Goal: Transaction & Acquisition: Purchase product/service

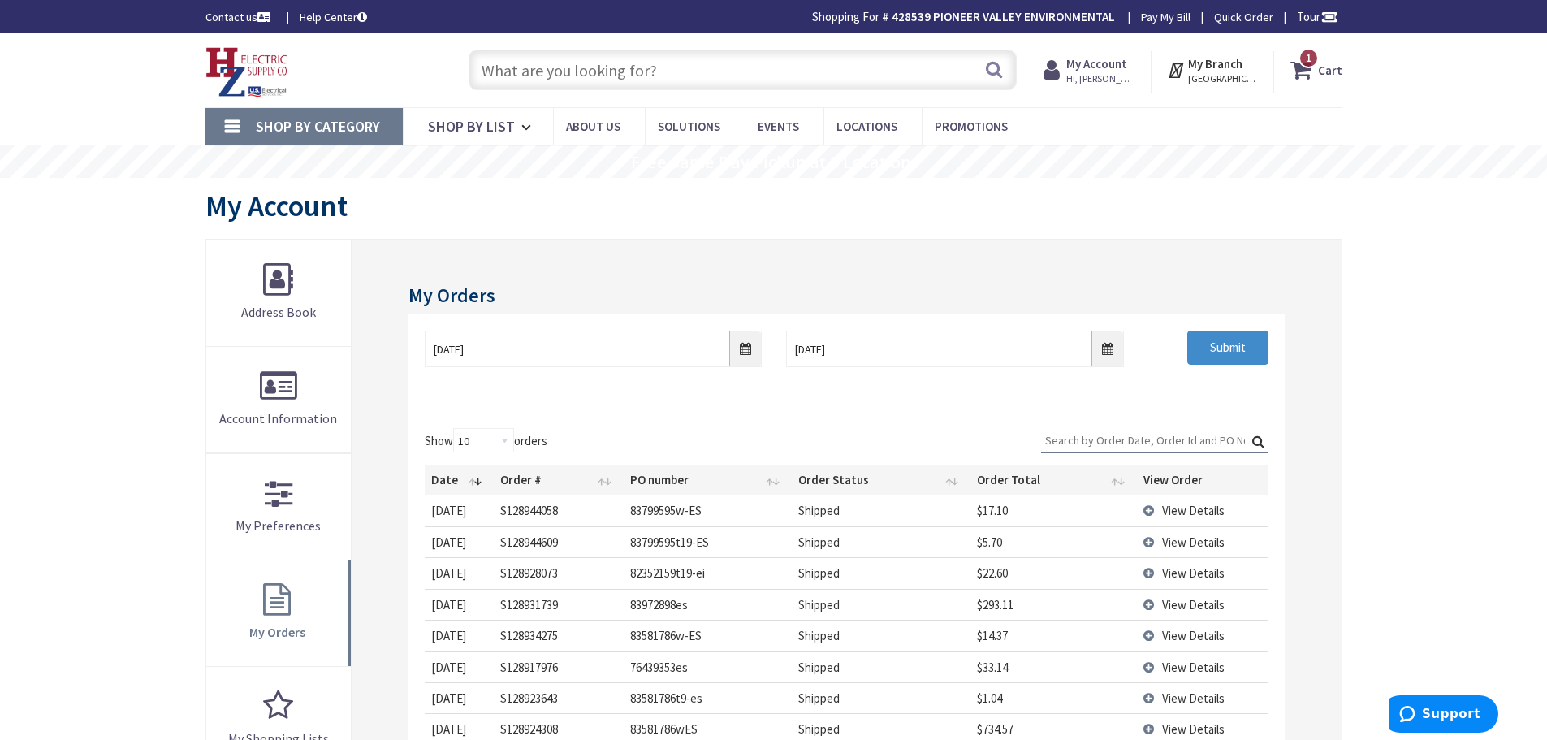
click at [1337, 71] on strong "Cart" at bounding box center [1330, 69] width 24 height 29
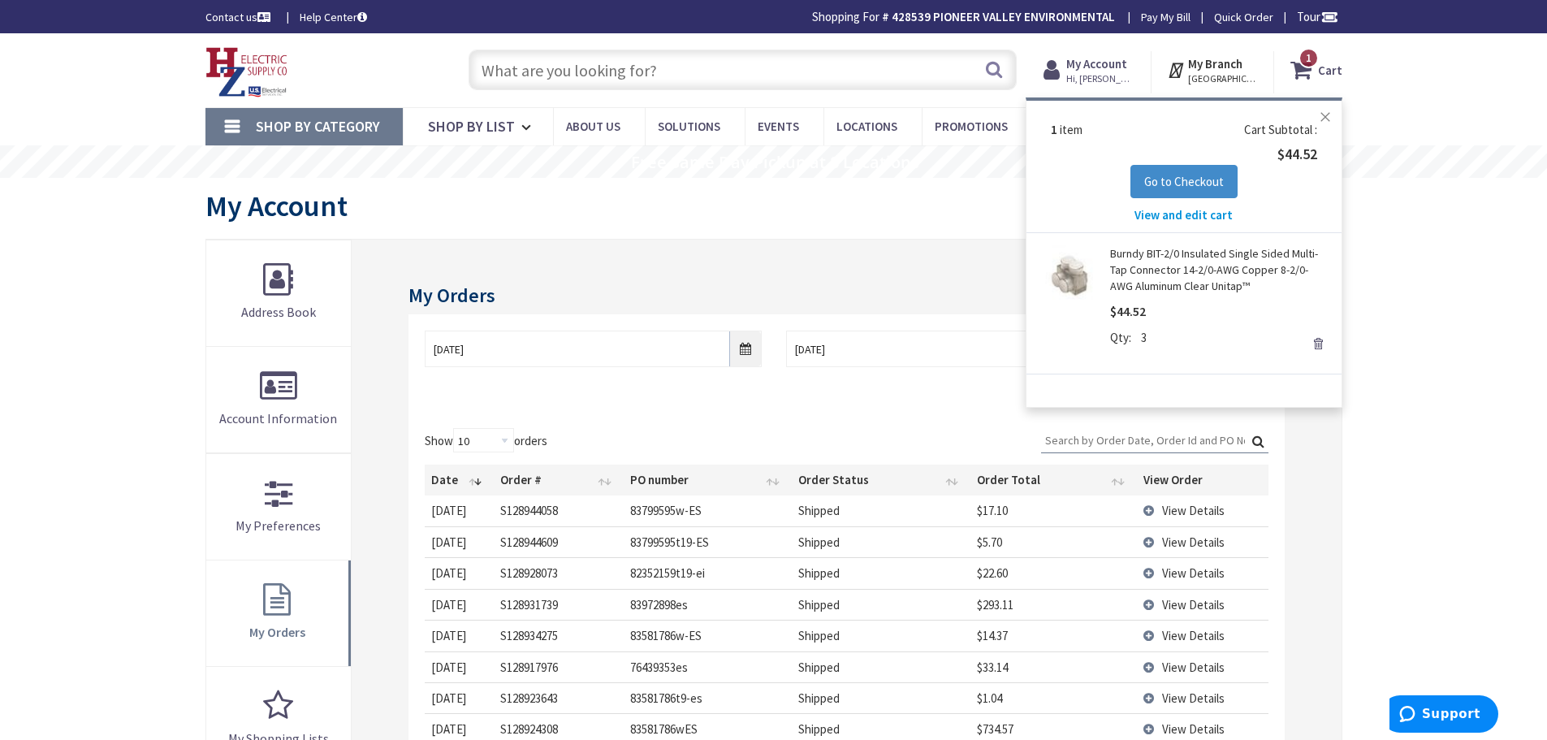
click at [1320, 116] on button "Close" at bounding box center [1325, 117] width 32 height 32
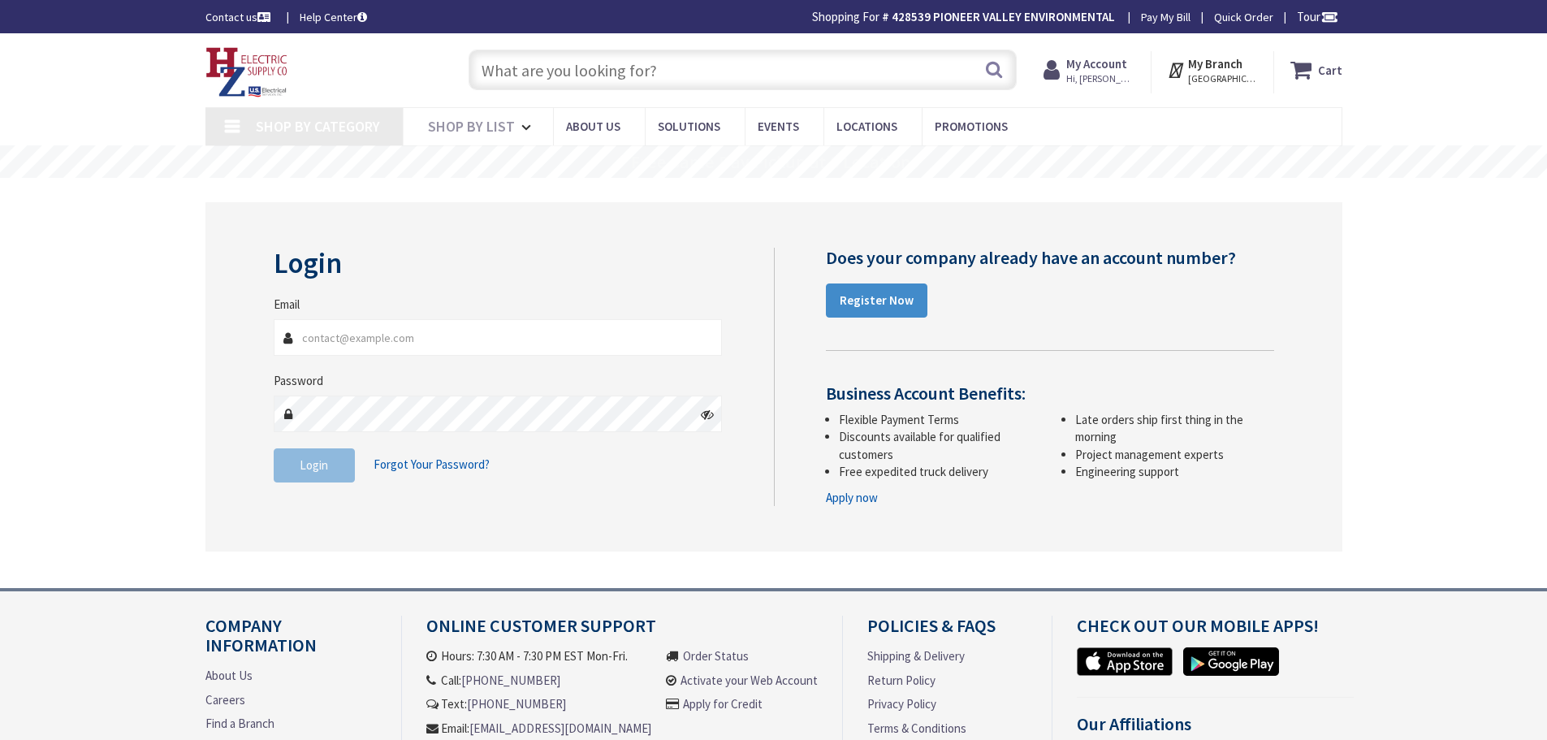
type input "[PERSON_NAME][EMAIL_ADDRESS][DOMAIN_NAME]"
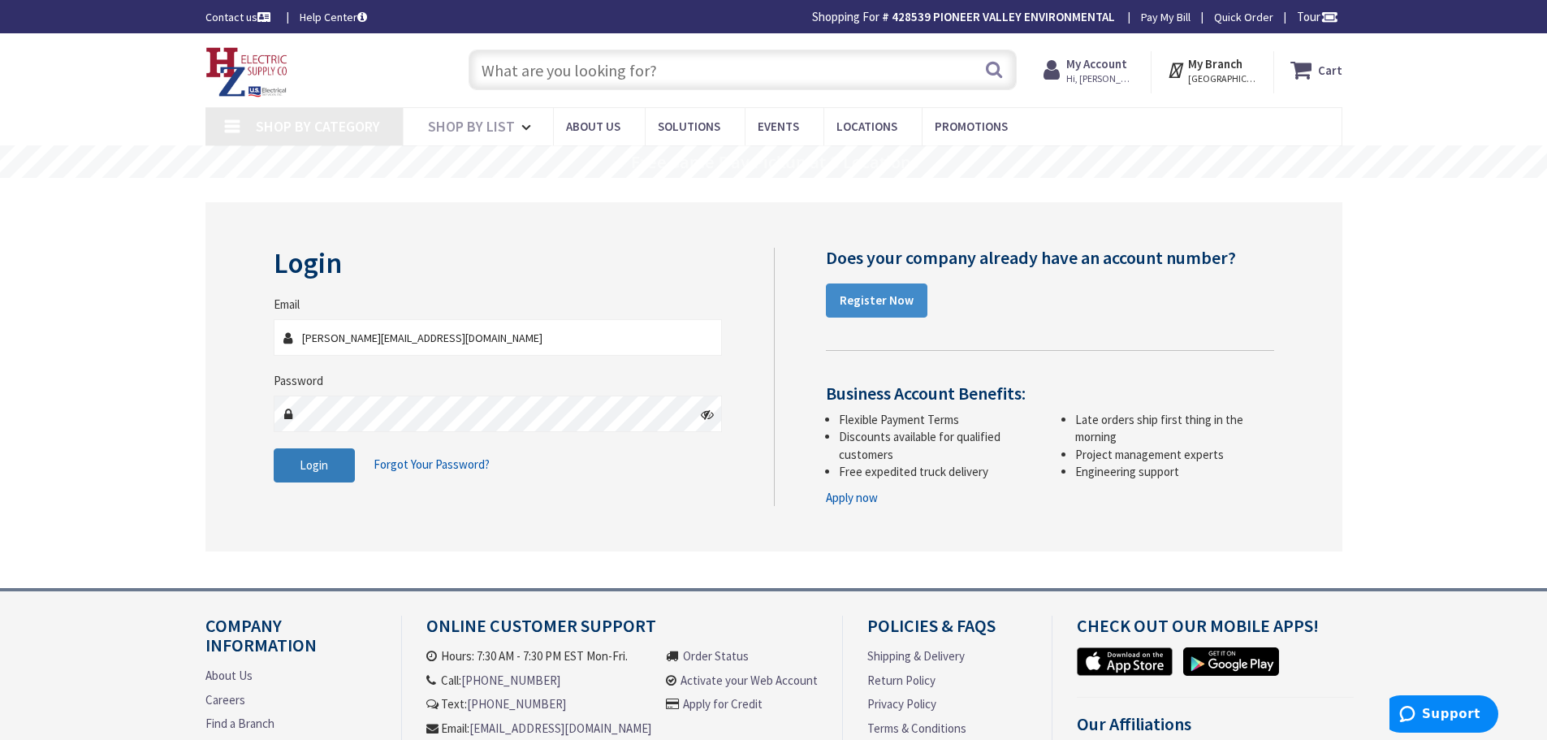
click at [294, 478] on button "Login" at bounding box center [314, 465] width 81 height 34
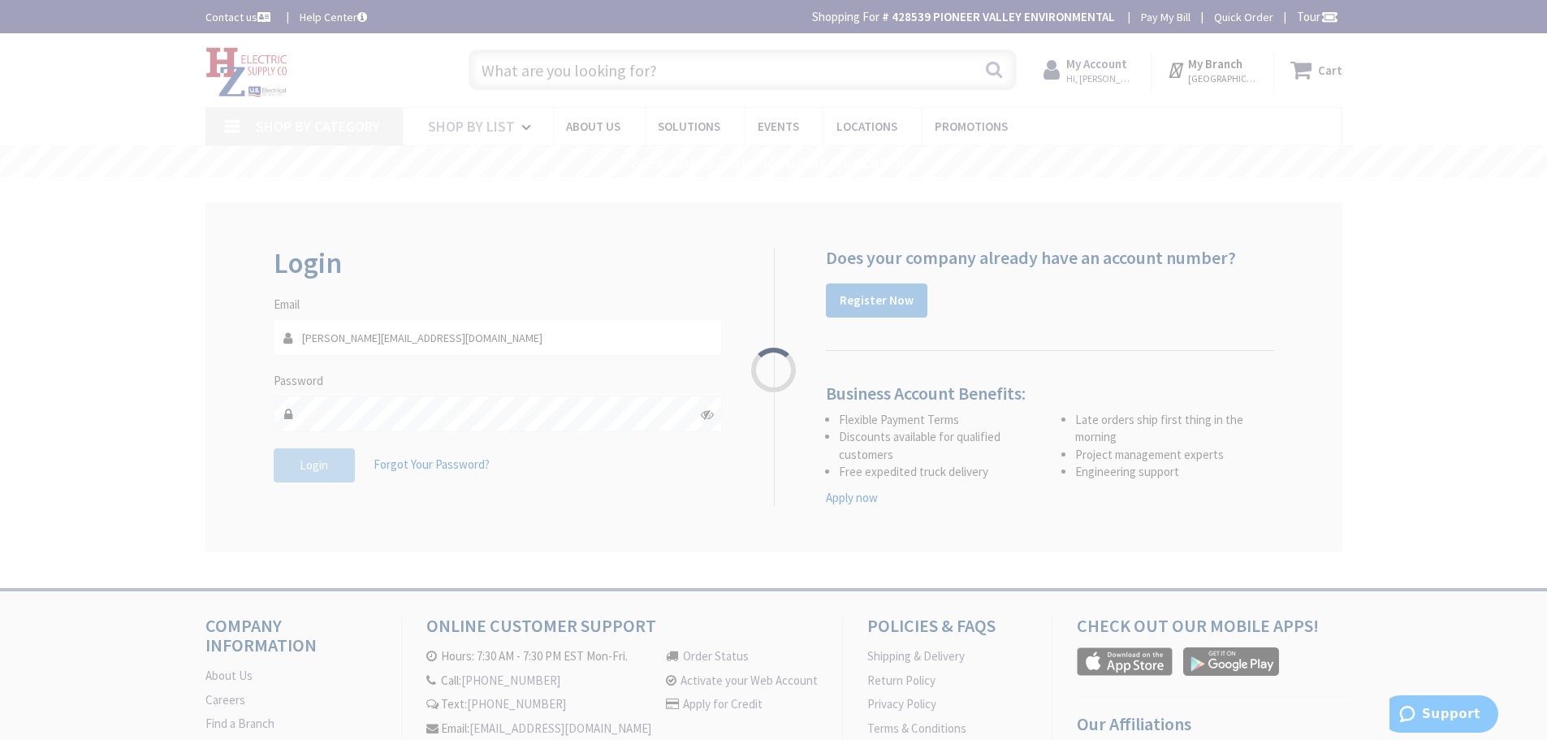
type input "[STREET_ADDRESS][US_STATE]"
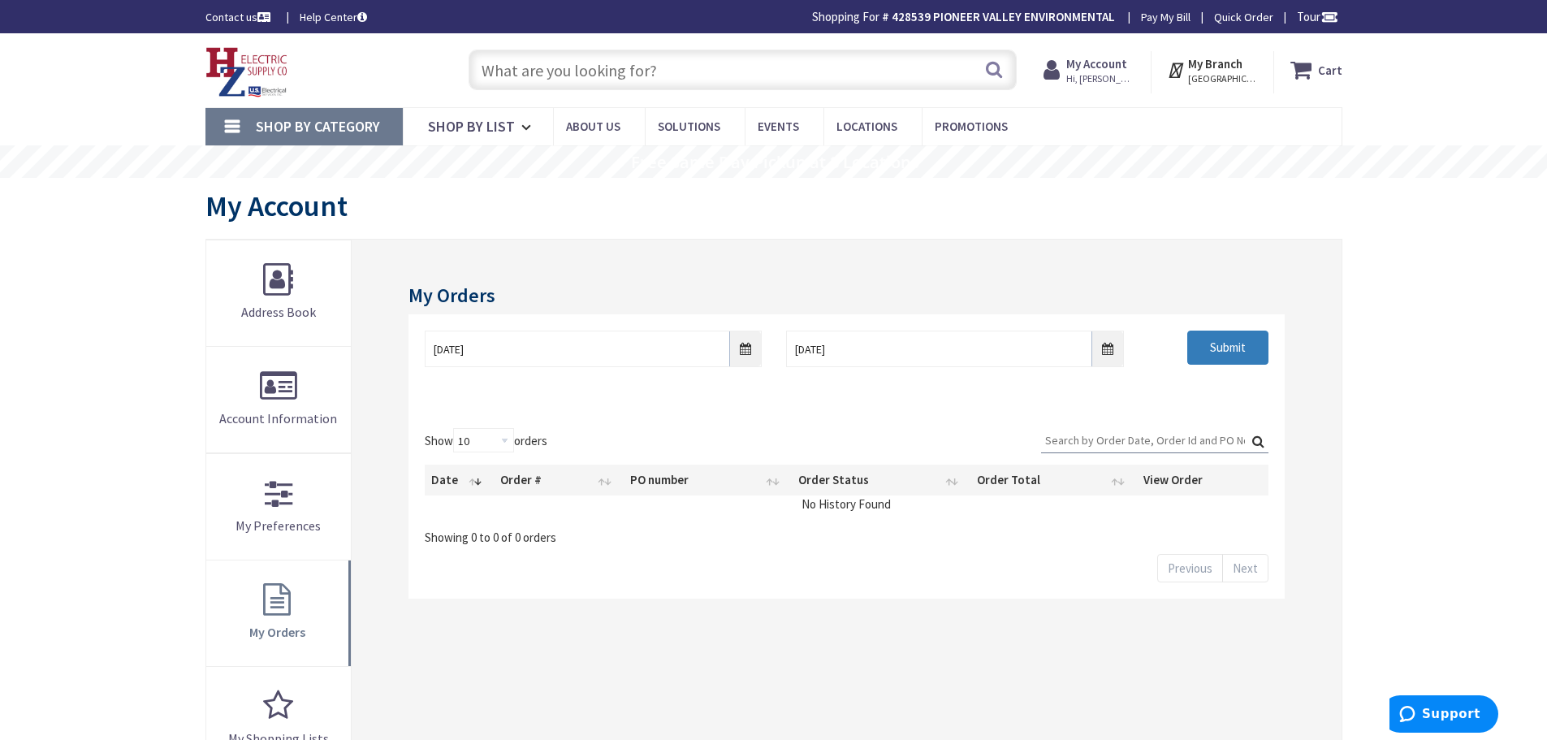
click at [1238, 340] on input "Submit" at bounding box center [1227, 347] width 81 height 34
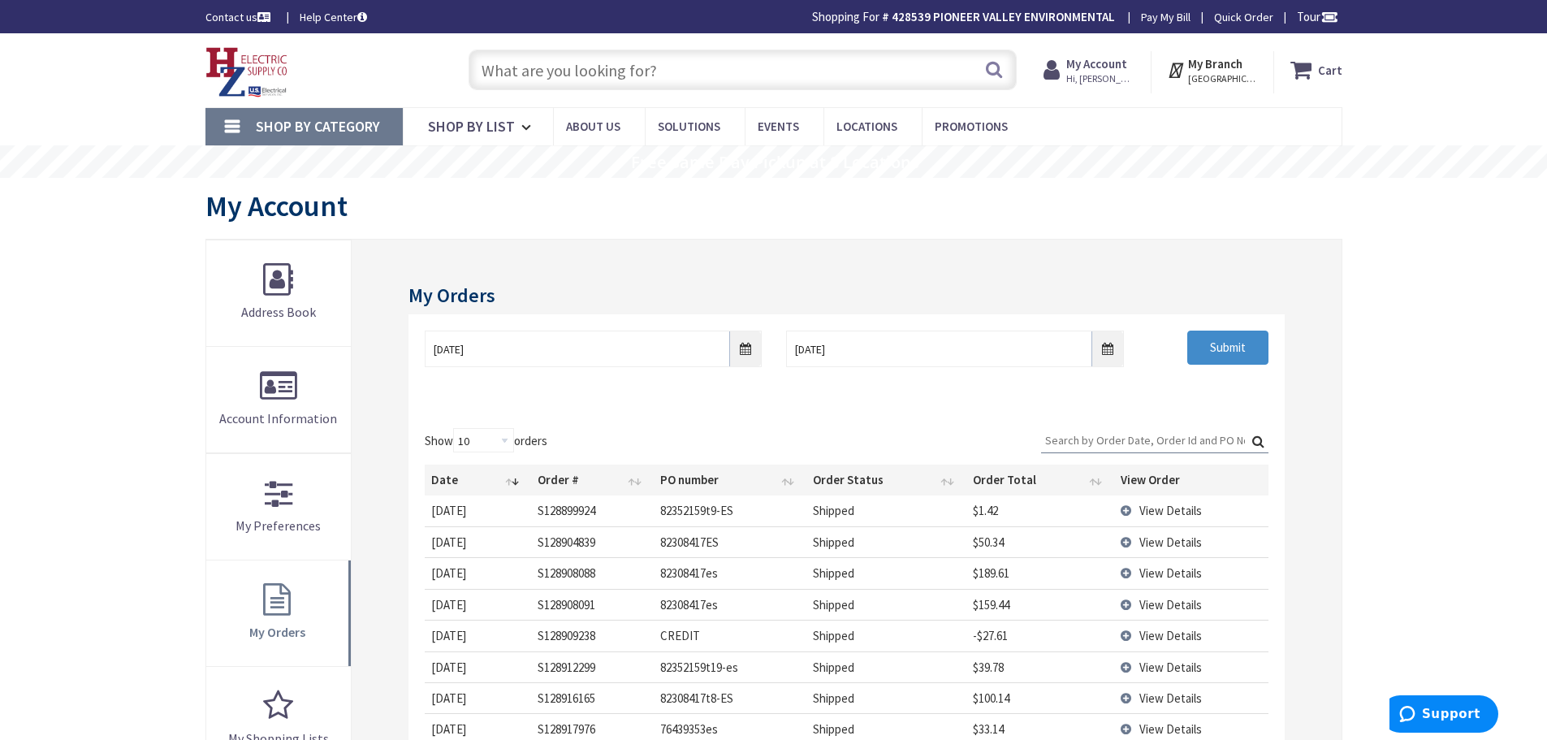
click at [1171, 511] on span "View Details" at bounding box center [1170, 510] width 63 height 15
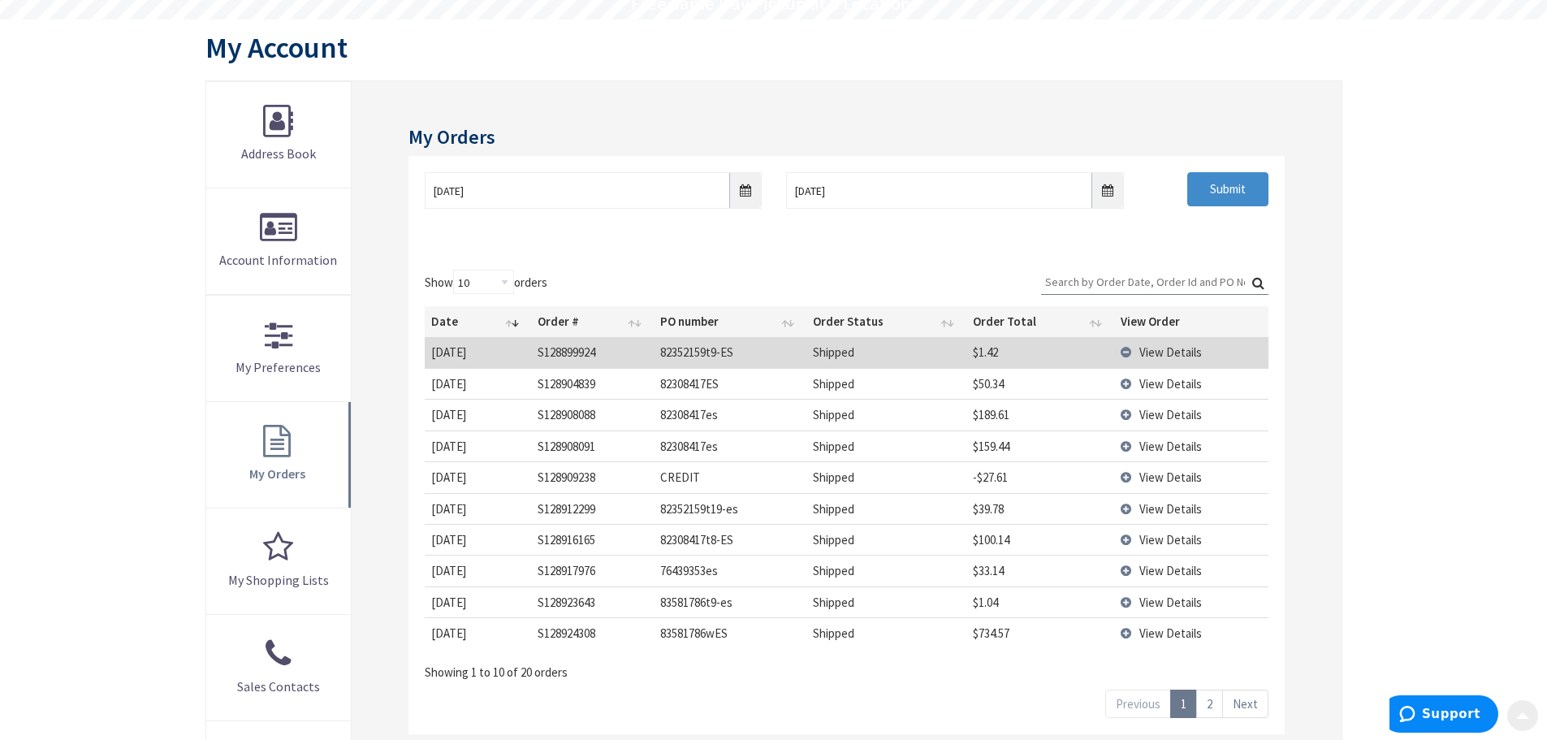
scroll to position [162, 0]
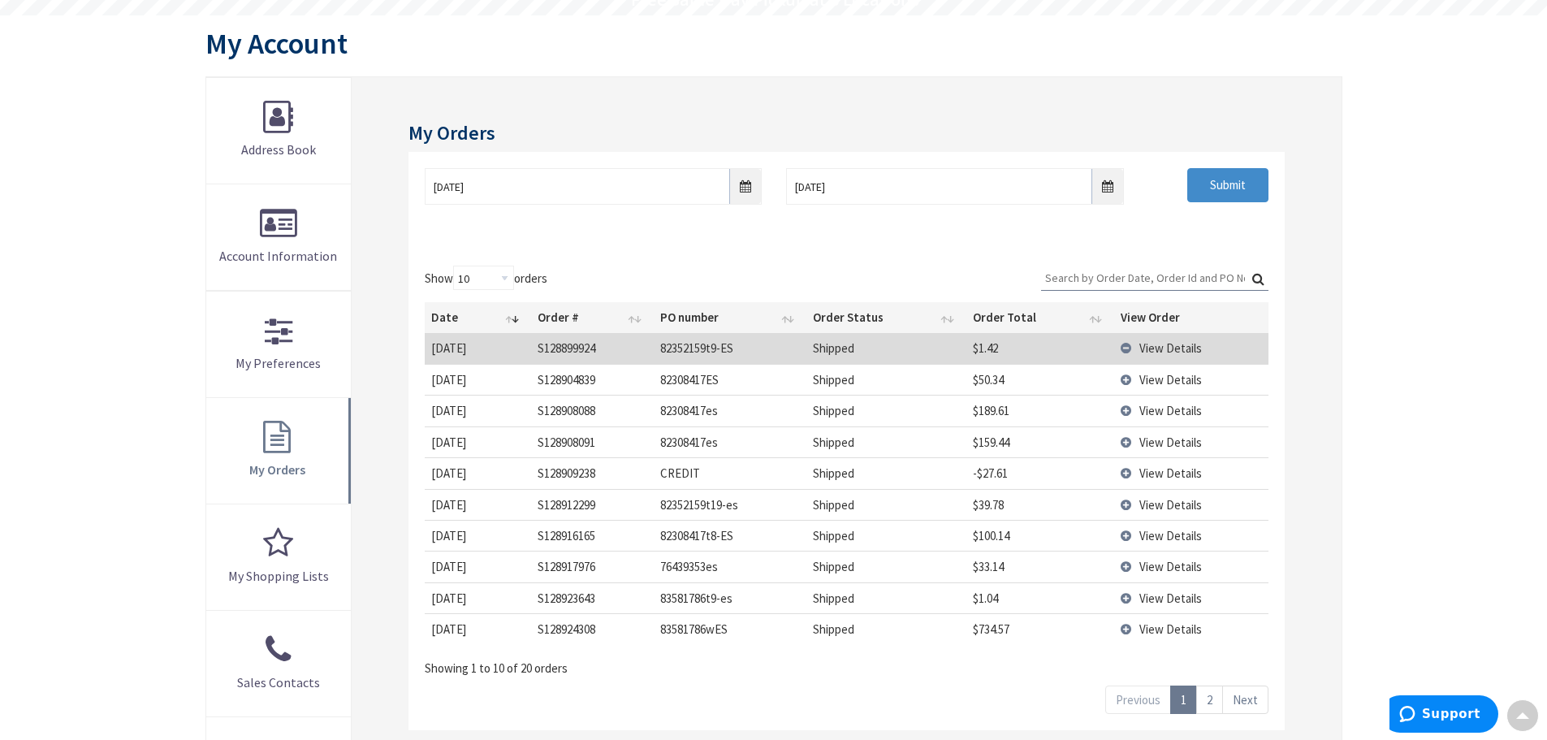
click at [1164, 378] on span "View Details" at bounding box center [1170, 379] width 63 height 15
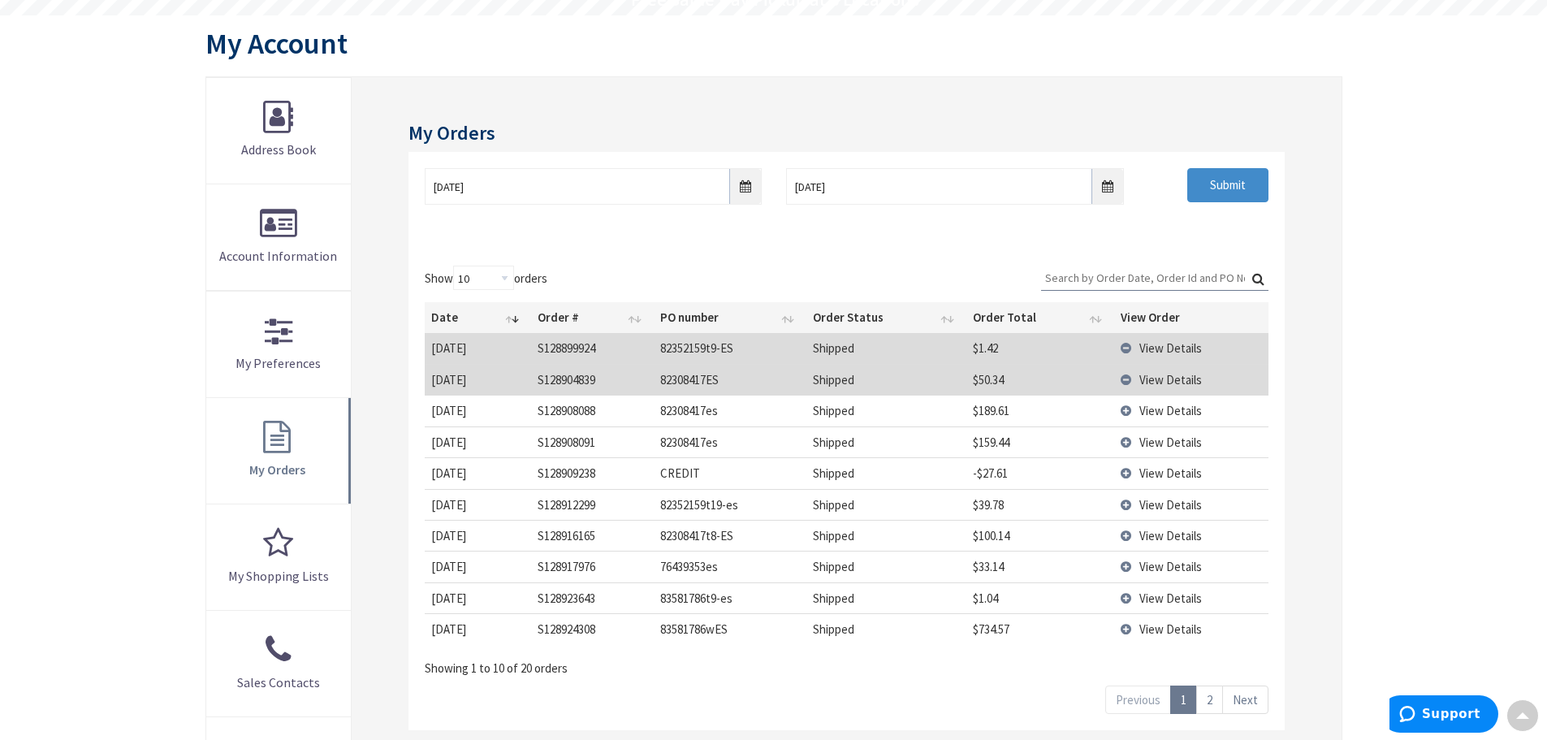
click at [1125, 377] on td "View Details" at bounding box center [1190, 379] width 153 height 31
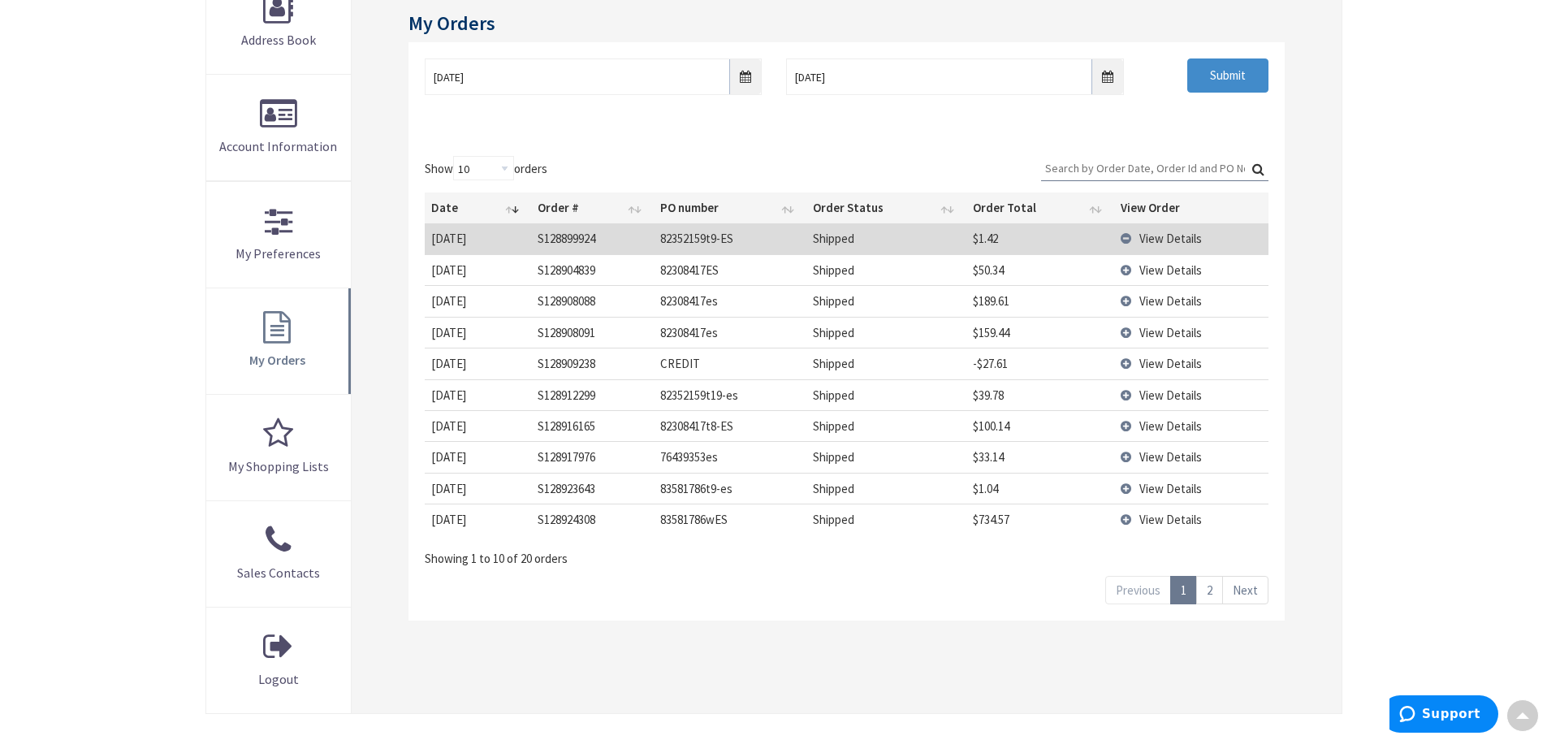
scroll to position [244, 0]
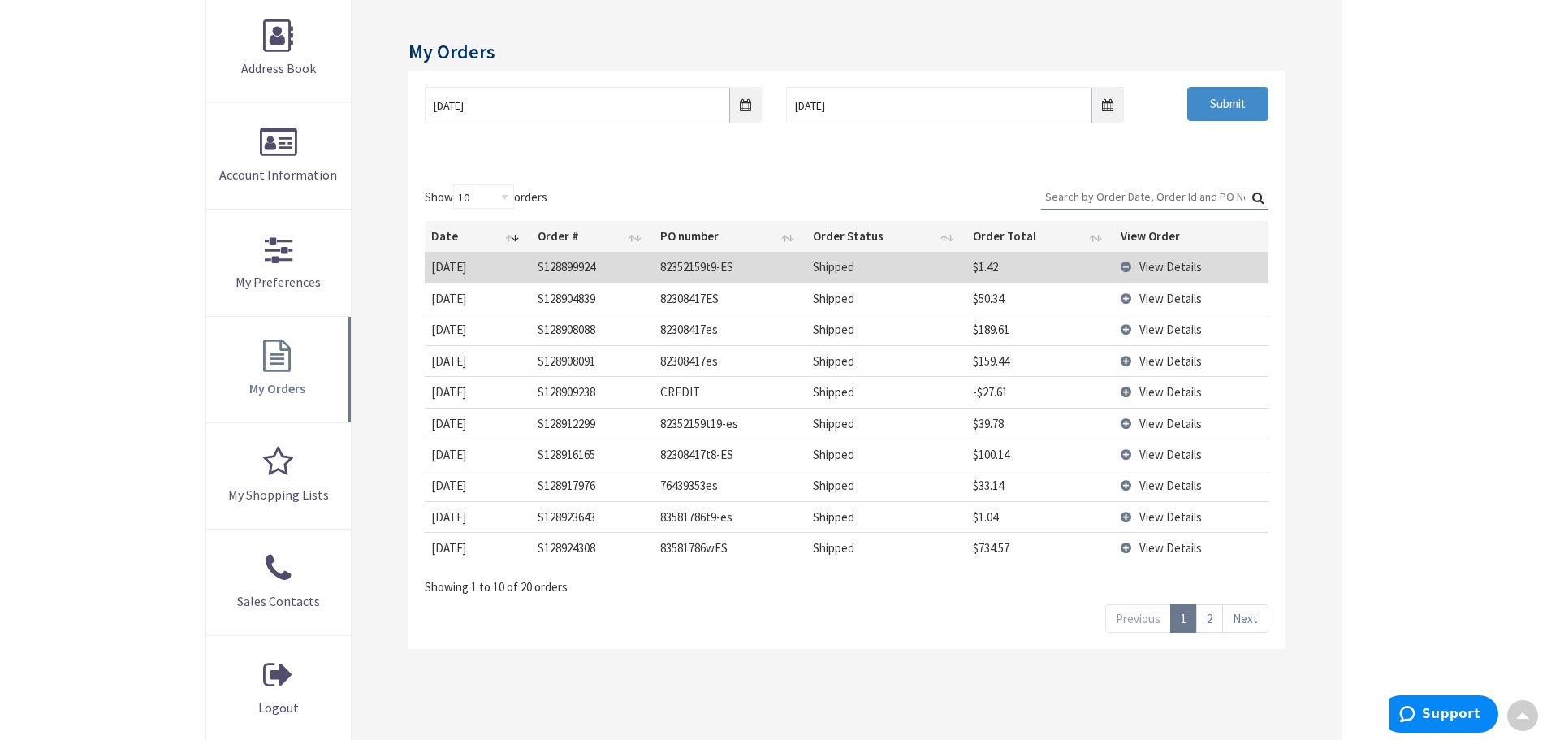
click at [546, 294] on td "S128904839" at bounding box center [592, 298] width 123 height 31
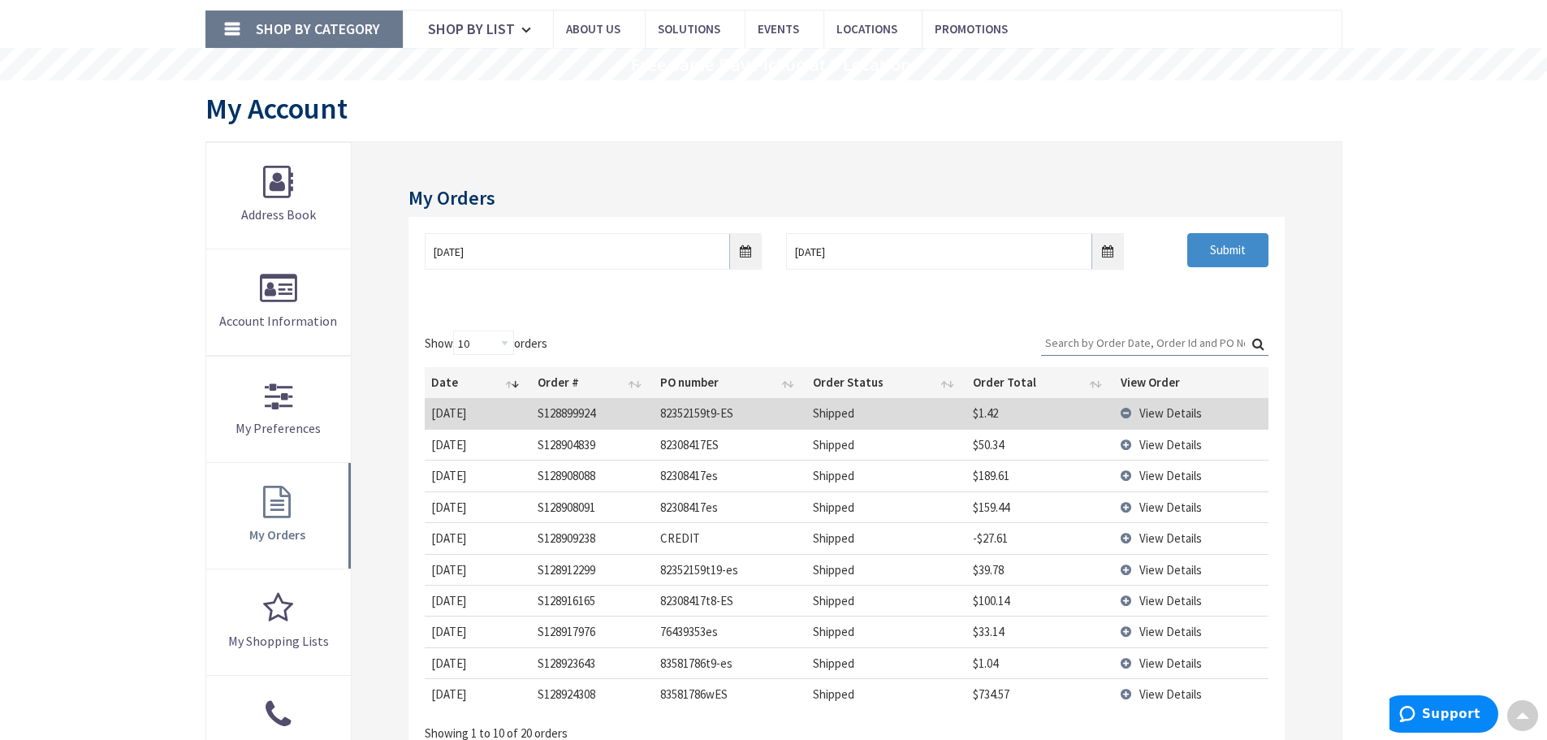
scroll to position [0, 0]
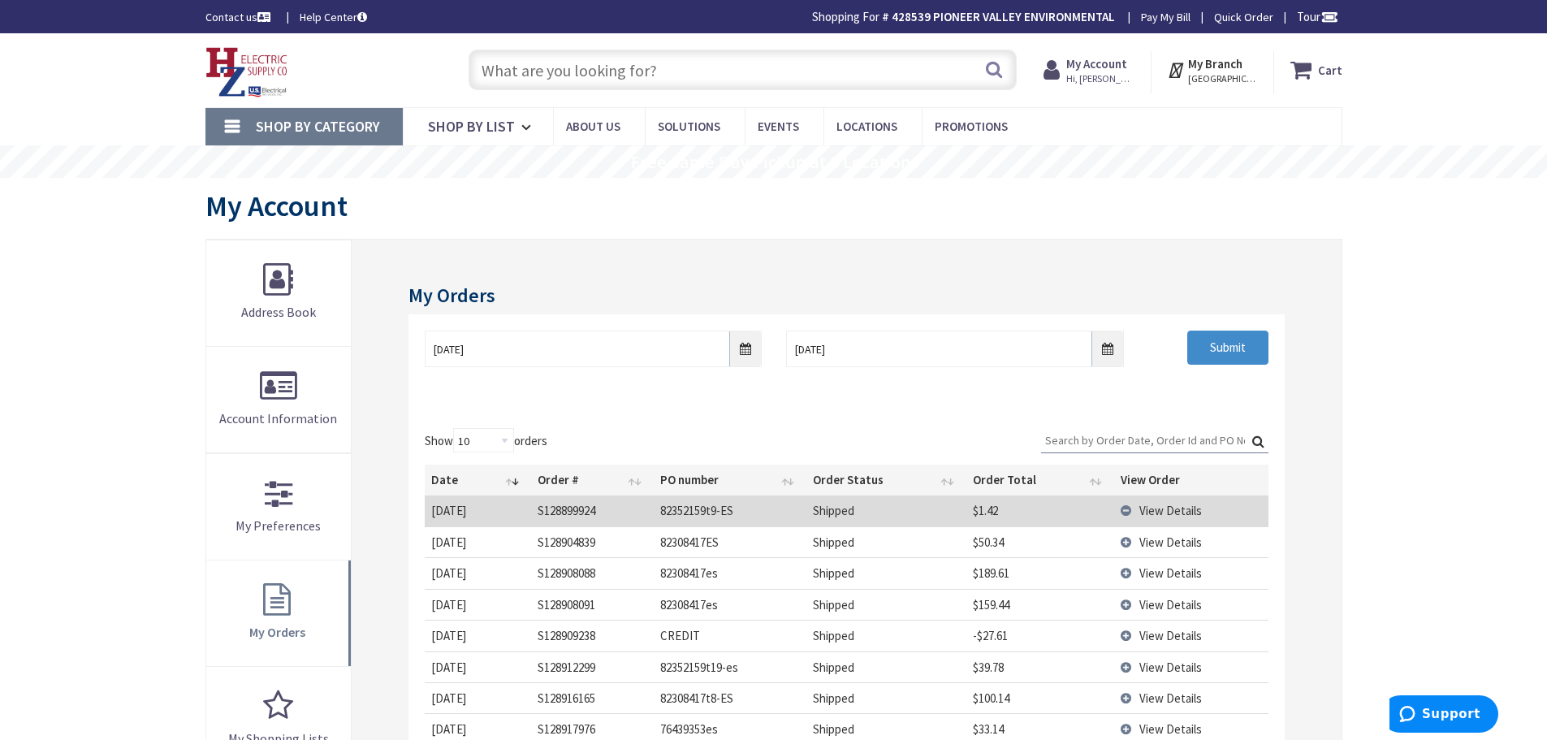
click at [1330, 73] on strong "Cart" at bounding box center [1330, 69] width 24 height 29
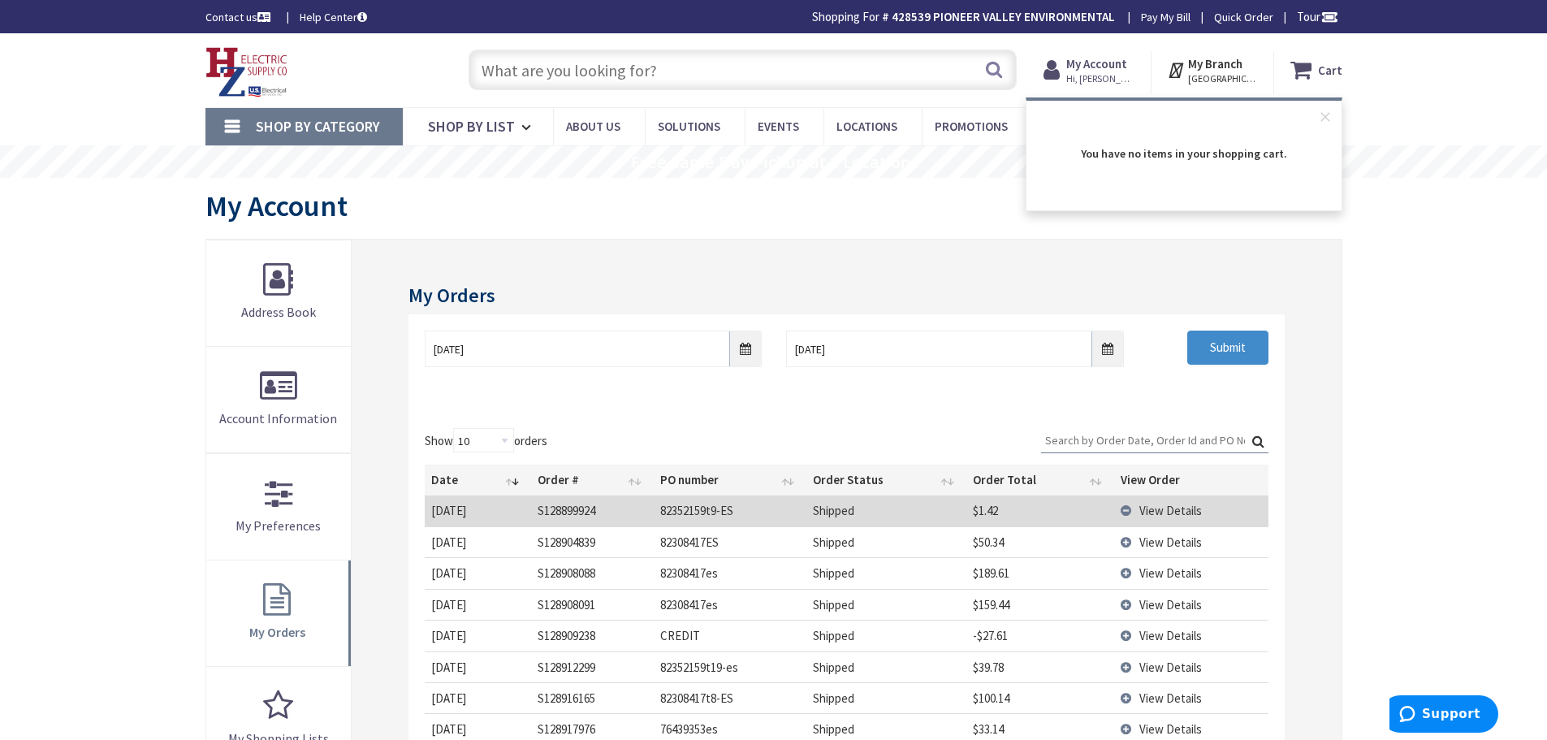
click at [1078, 72] on span "Hi, [PERSON_NAME]" at bounding box center [1100, 78] width 69 height 13
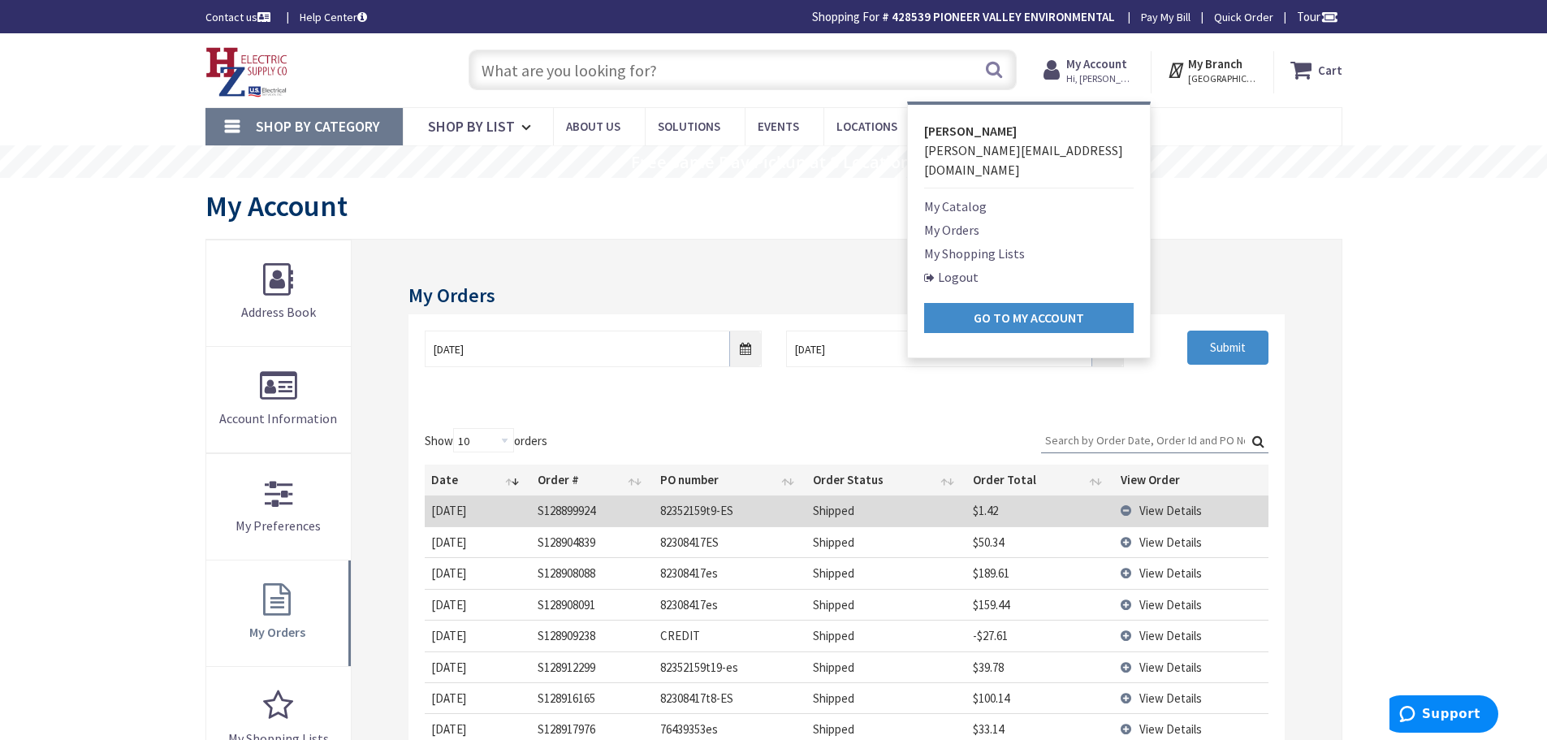
click at [967, 220] on link "My Orders" at bounding box center [951, 229] width 55 height 19
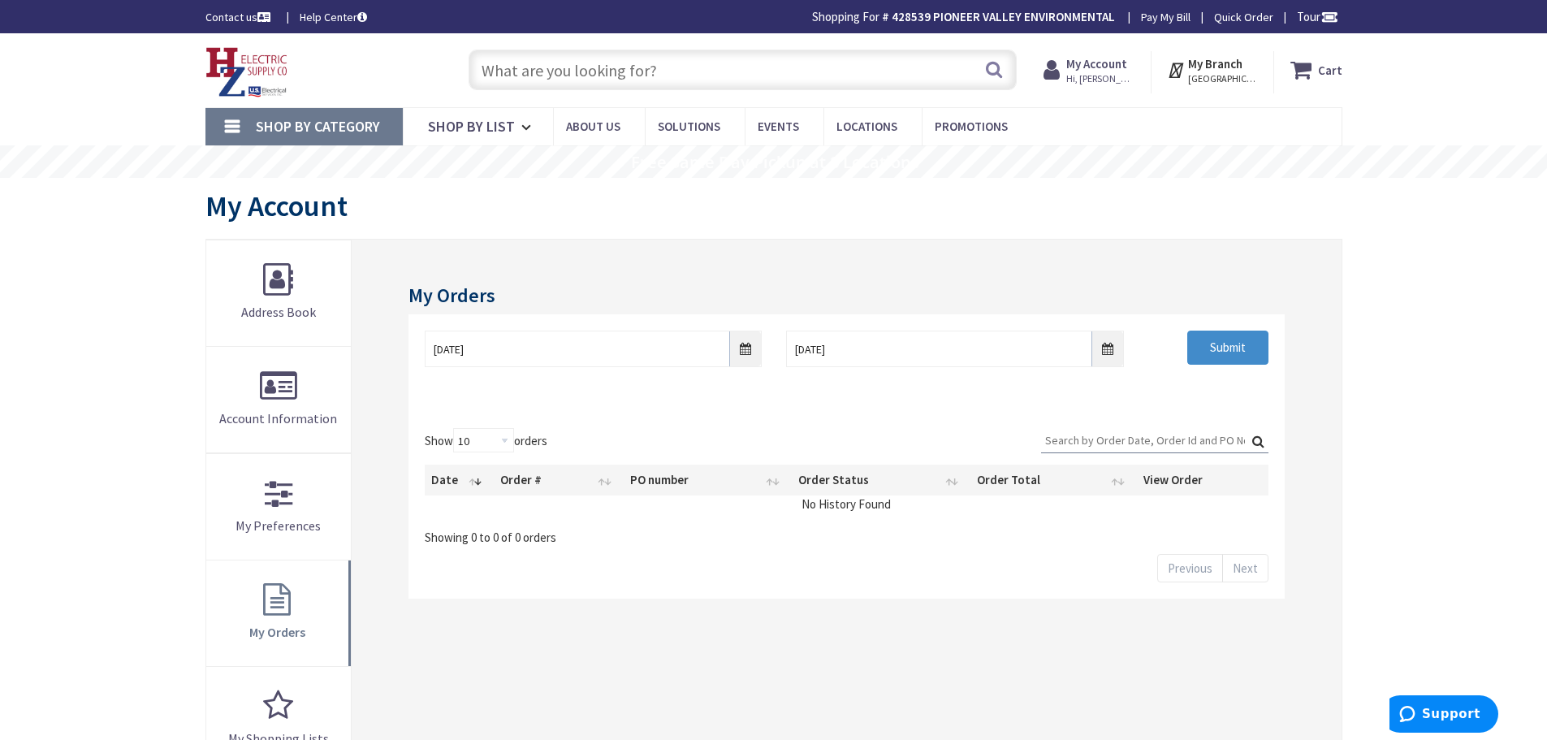
click at [1104, 63] on strong "My Account" at bounding box center [1096, 63] width 61 height 15
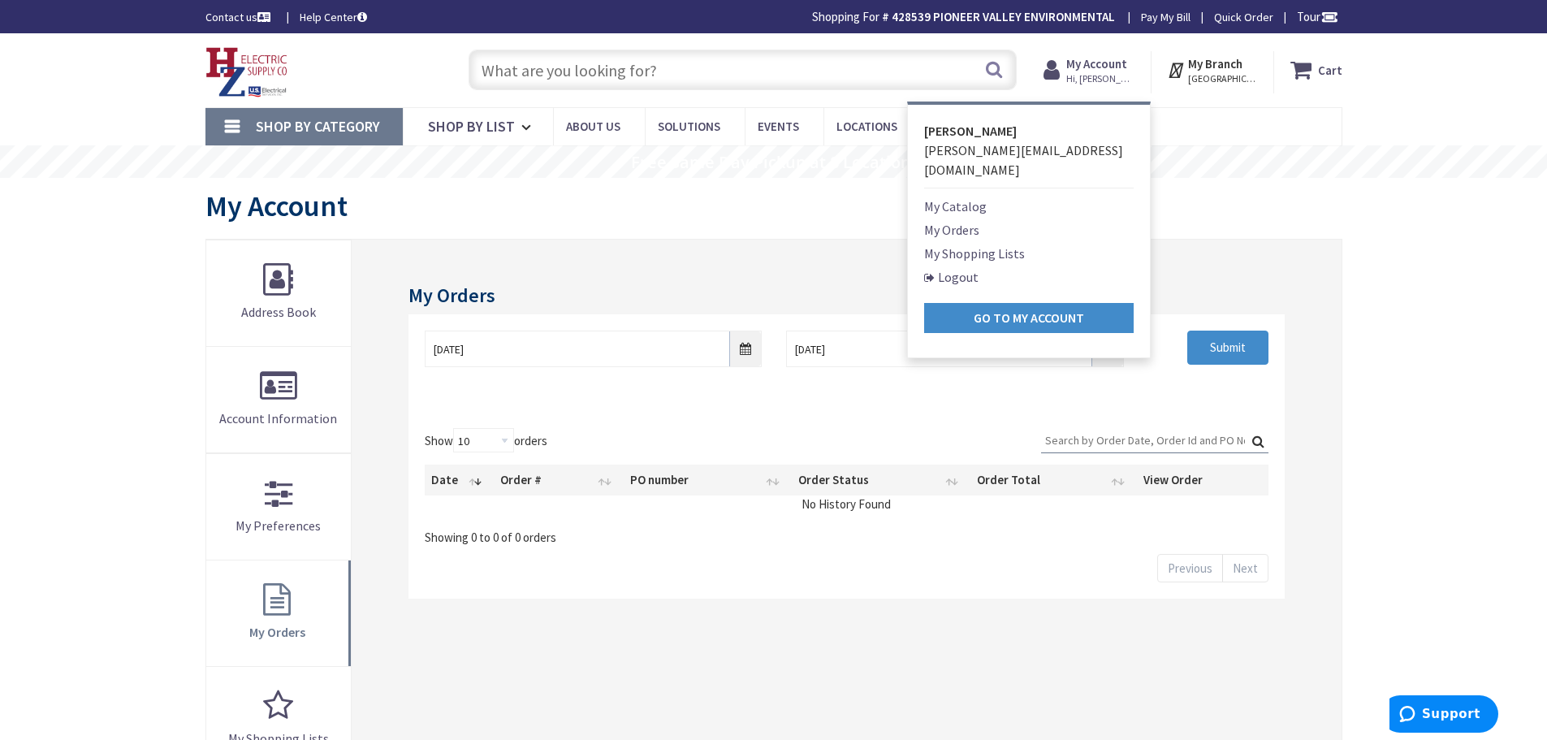
click at [974, 244] on link "My Shopping Lists" at bounding box center [974, 253] width 101 height 19
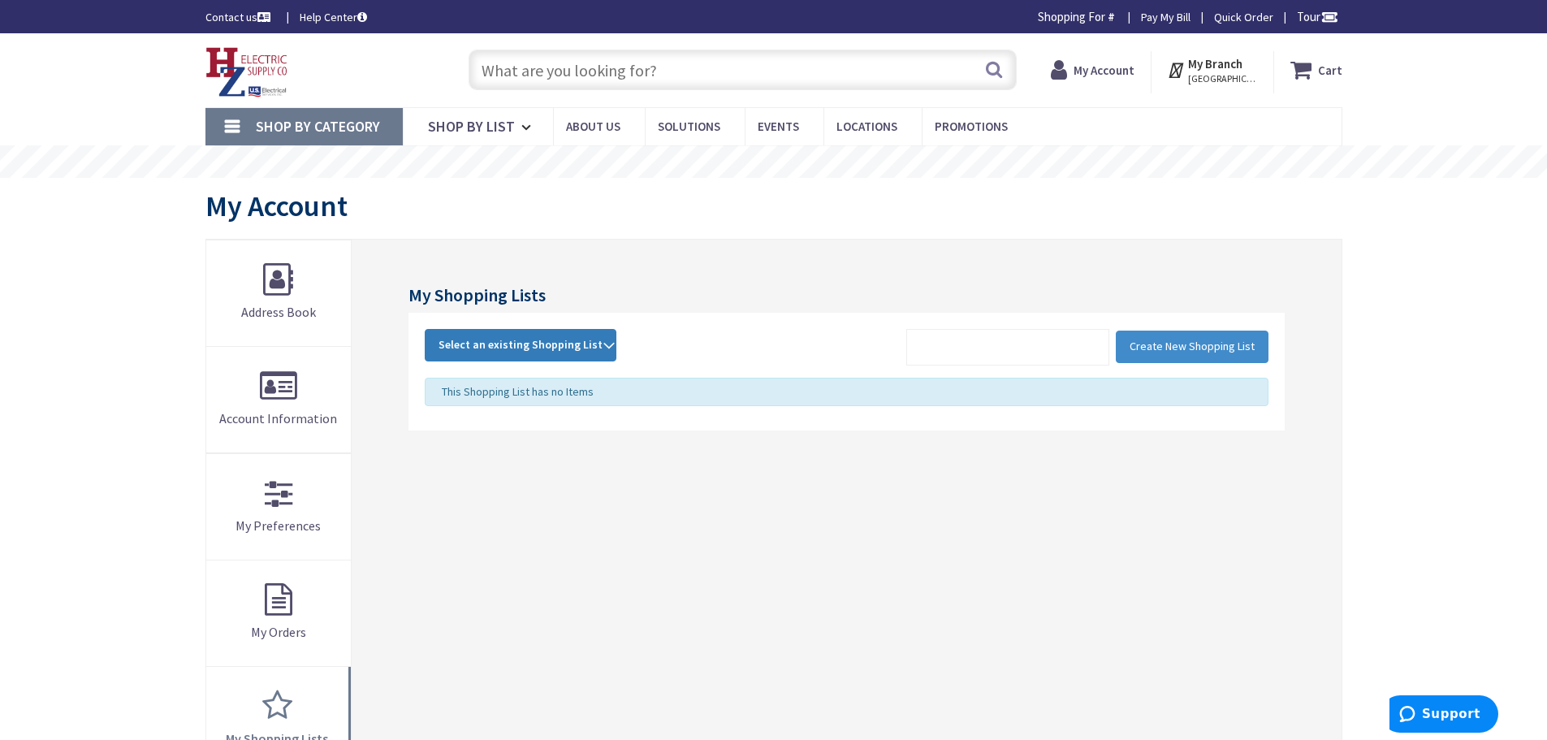
click at [564, 339] on span "Select an existing Shopping List" at bounding box center [520, 344] width 164 height 15
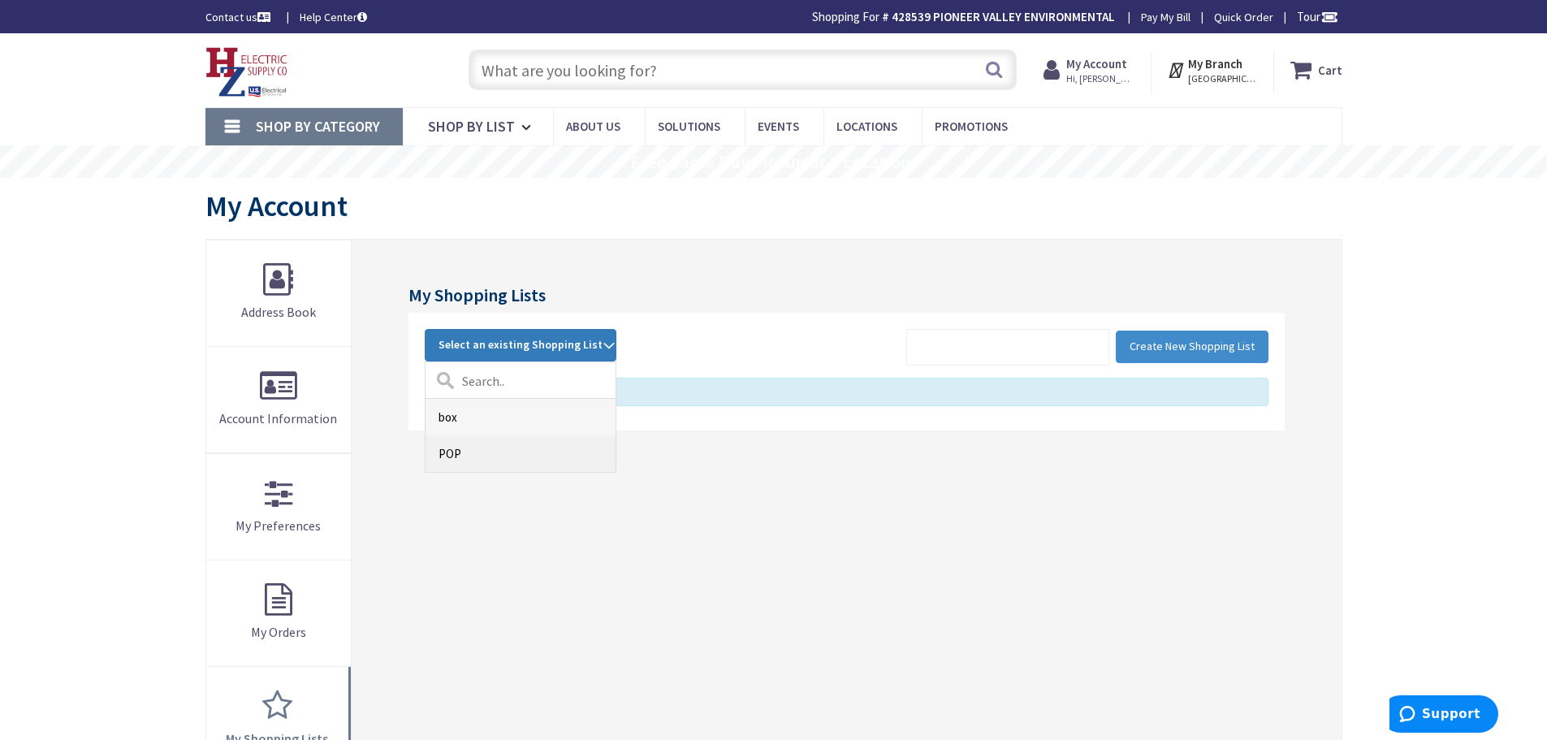
click at [473, 447] on link "POP" at bounding box center [520, 453] width 190 height 37
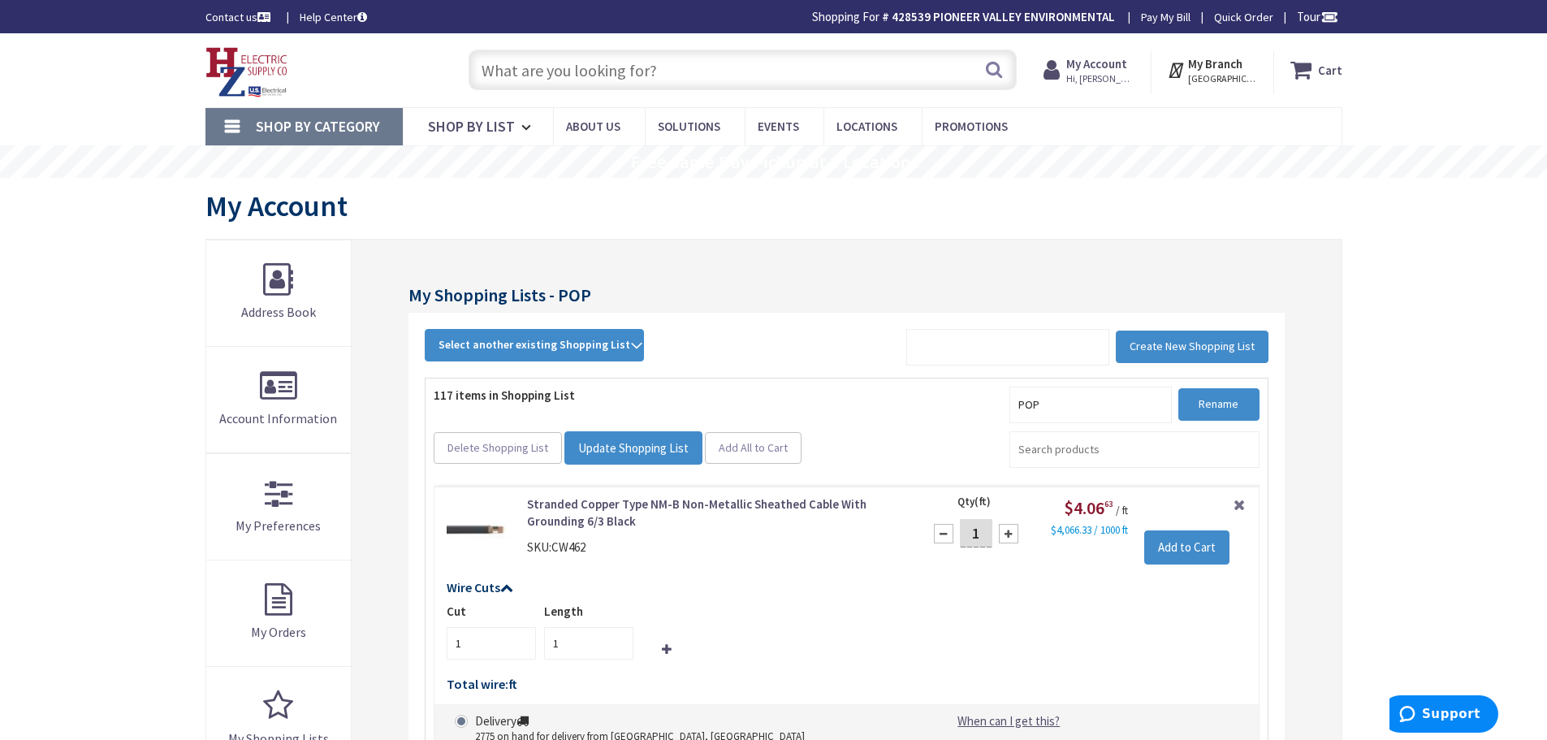
click at [664, 60] on input "text" at bounding box center [743, 70] width 548 height 41
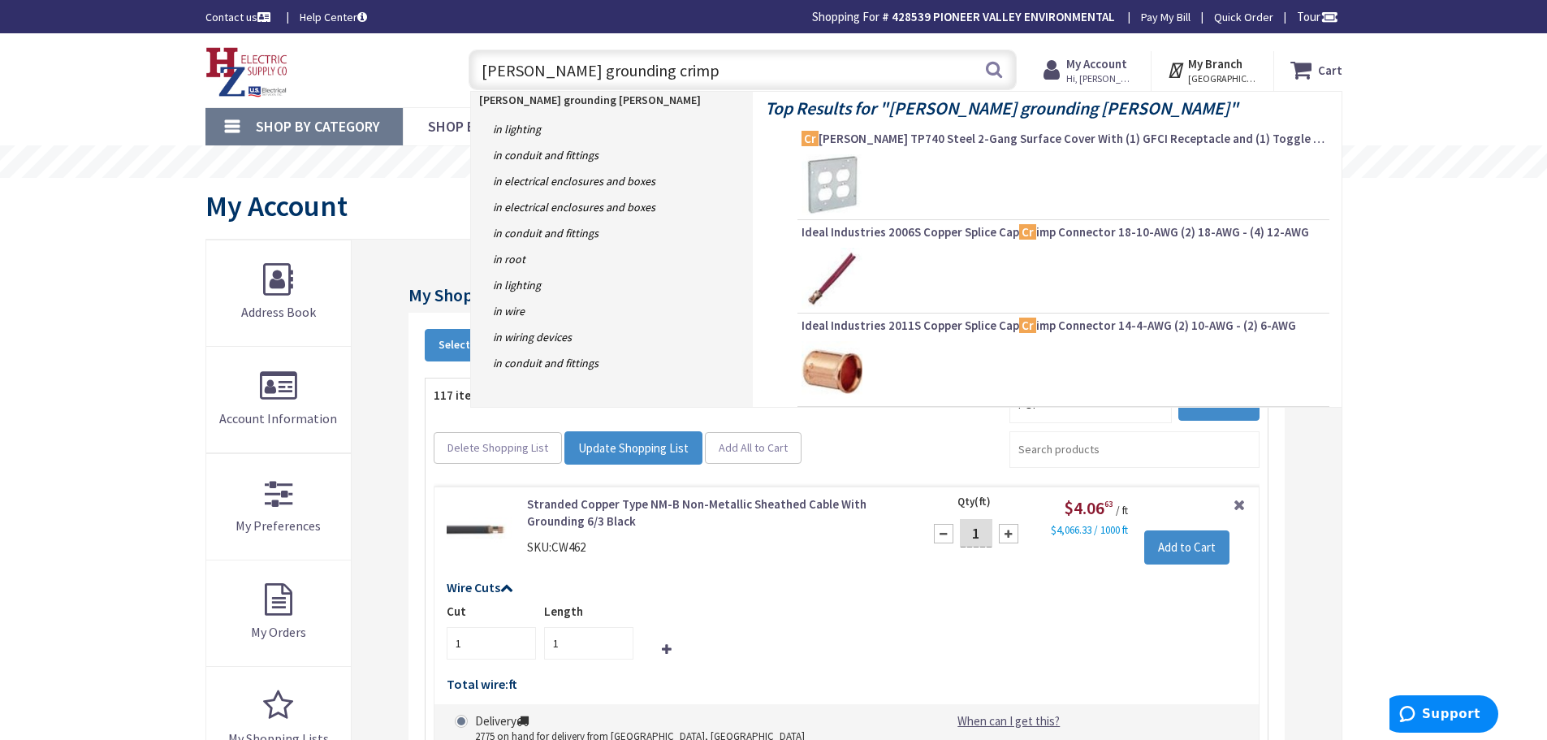
type input "buchanan grounding crimps"
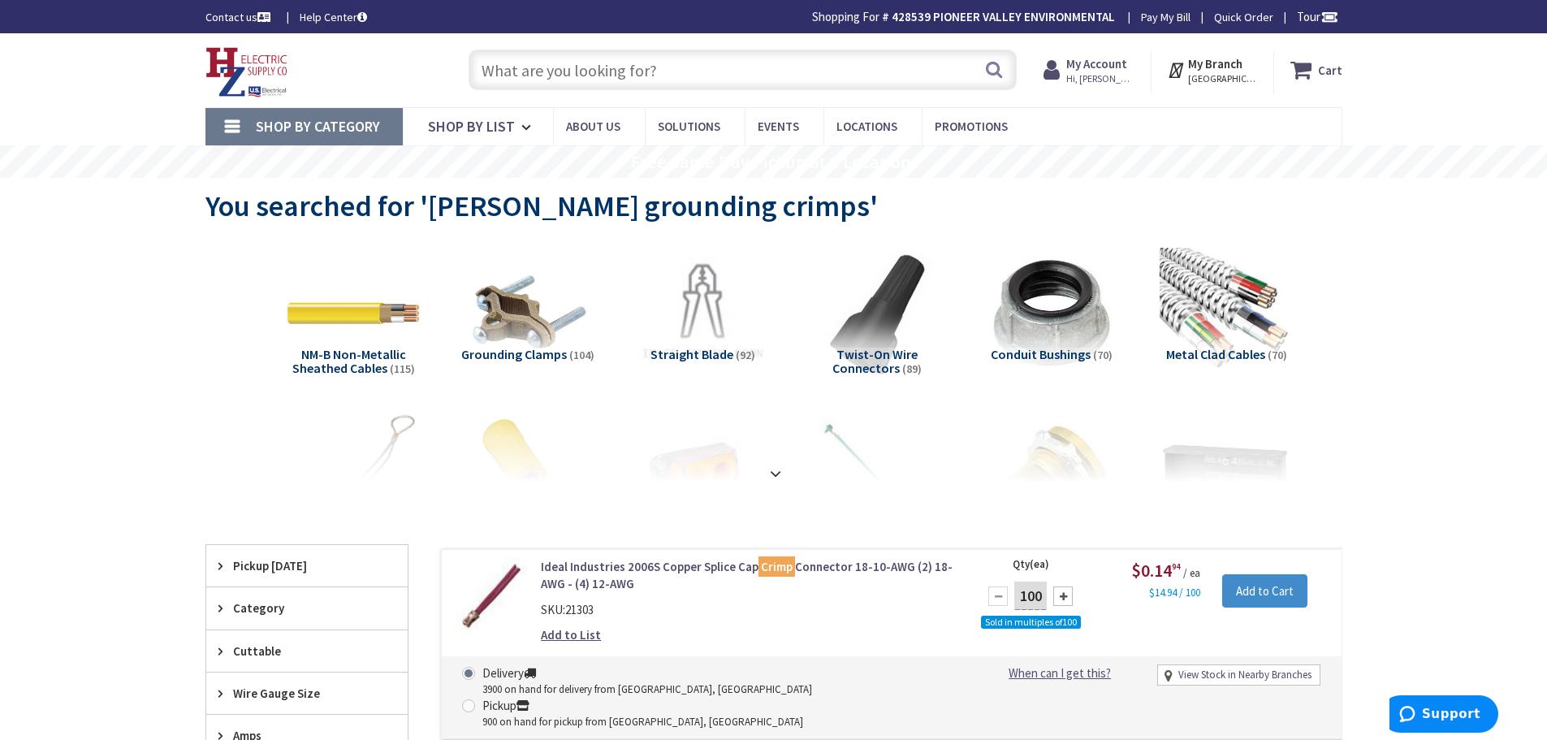
click at [546, 349] on span "Grounding Clamps" at bounding box center [514, 354] width 106 height 16
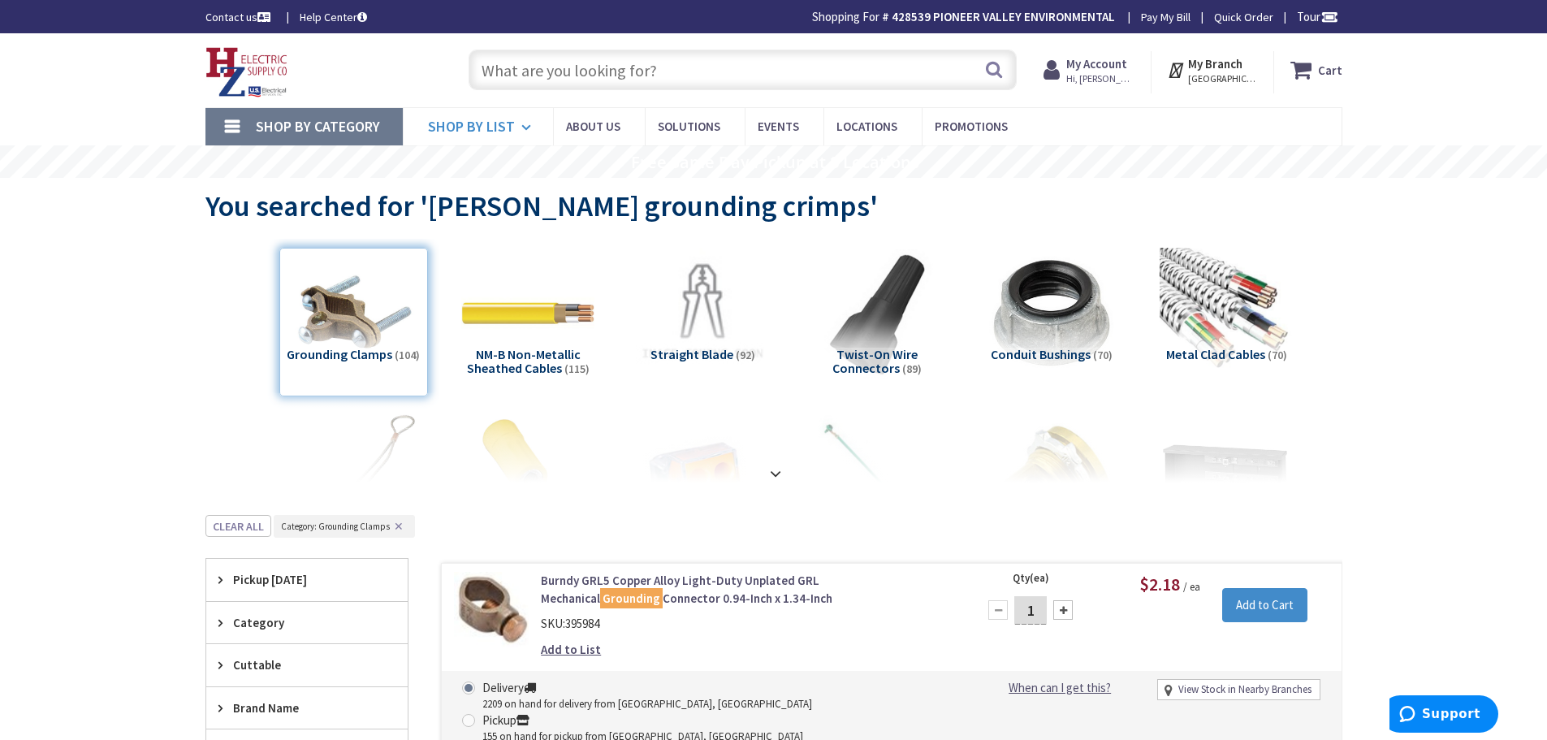
click at [475, 125] on span "Shop By List" at bounding box center [471, 126] width 87 height 19
click at [1132, 76] on span "Hi, [PERSON_NAME]" at bounding box center [1100, 78] width 69 height 13
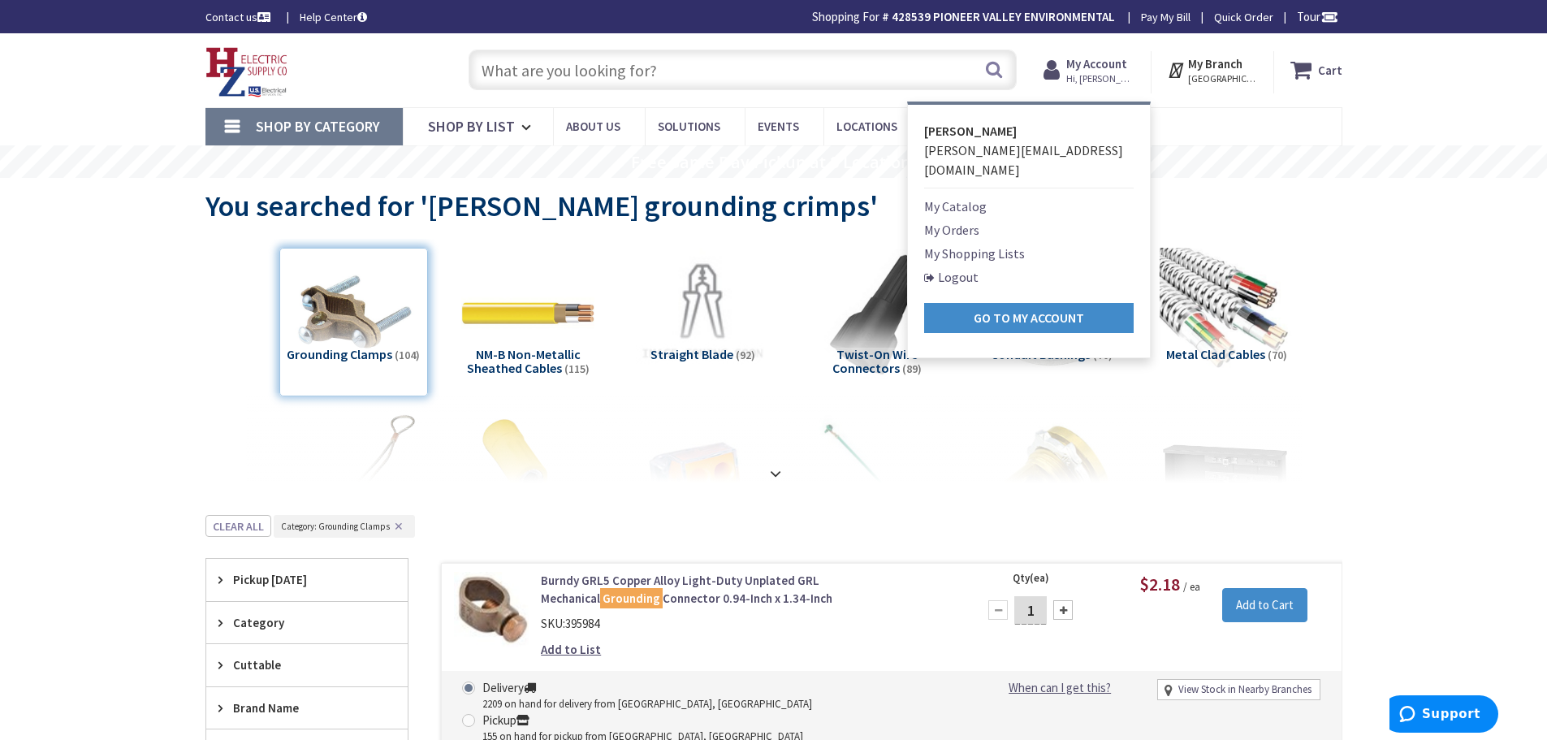
click at [983, 244] on link "My Shopping Lists" at bounding box center [974, 253] width 101 height 19
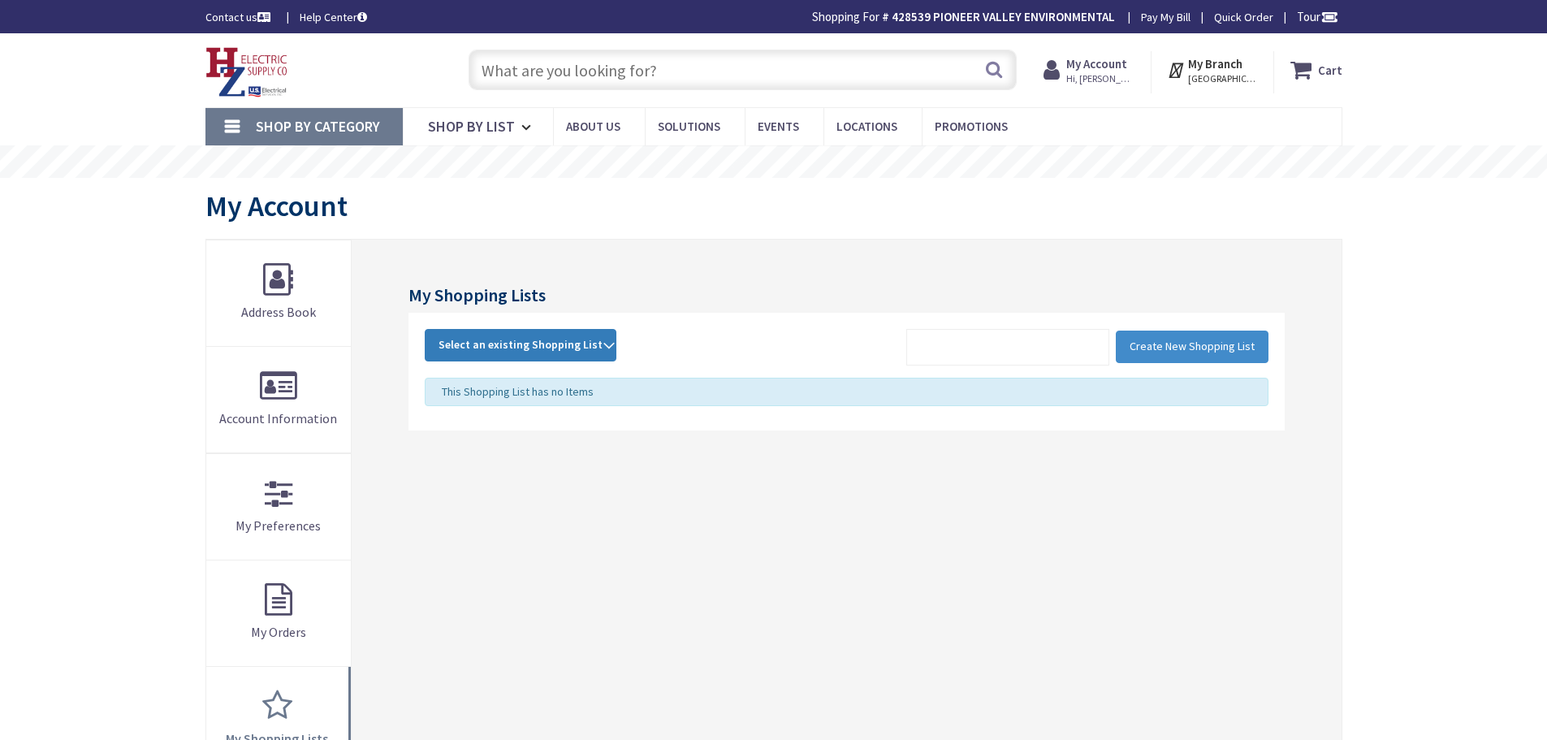
click at [538, 347] on span "Select an existing Shopping List" at bounding box center [520, 344] width 164 height 15
click at [490, 447] on link "POP" at bounding box center [520, 453] width 190 height 37
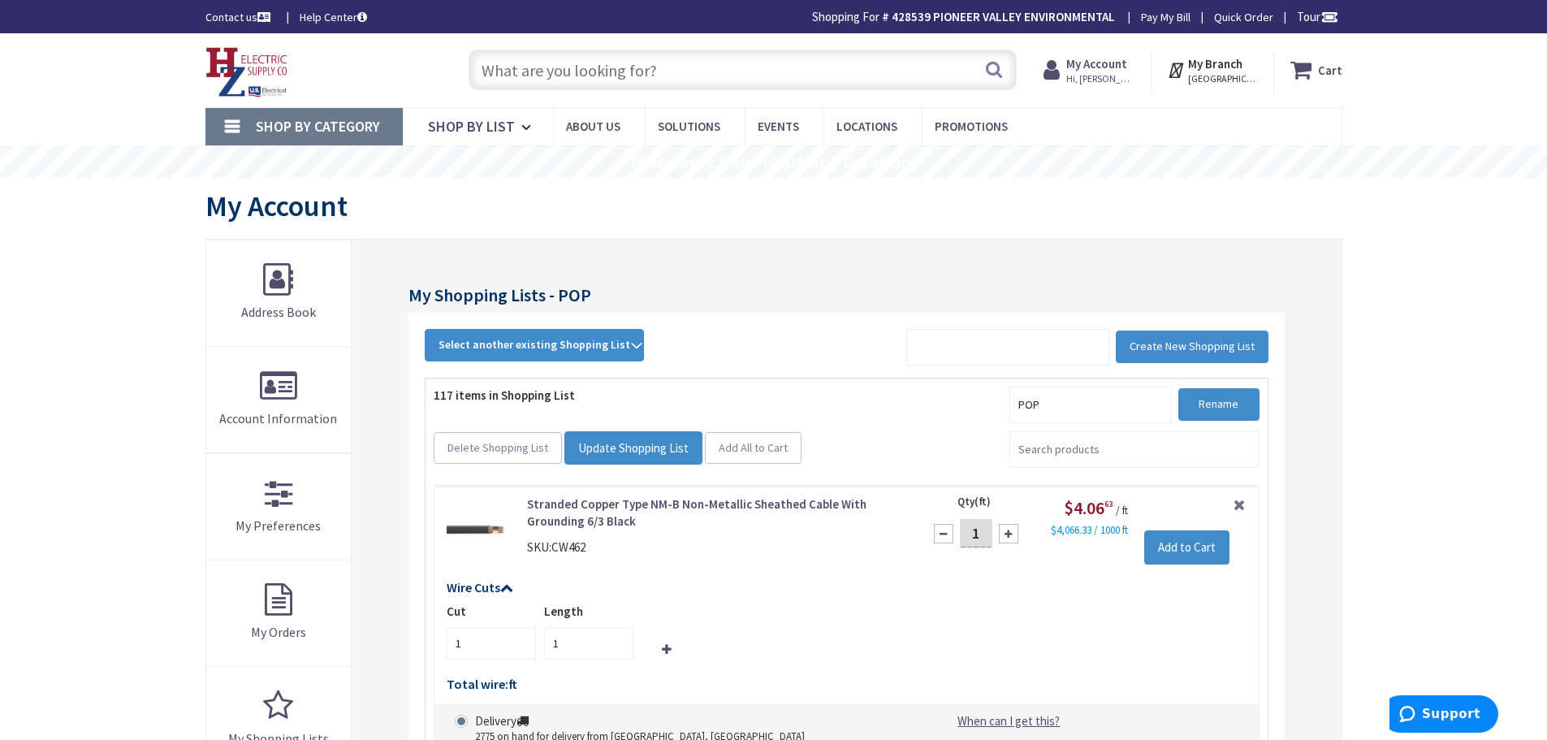
click at [702, 76] on input "text" at bounding box center [743, 70] width 548 height 41
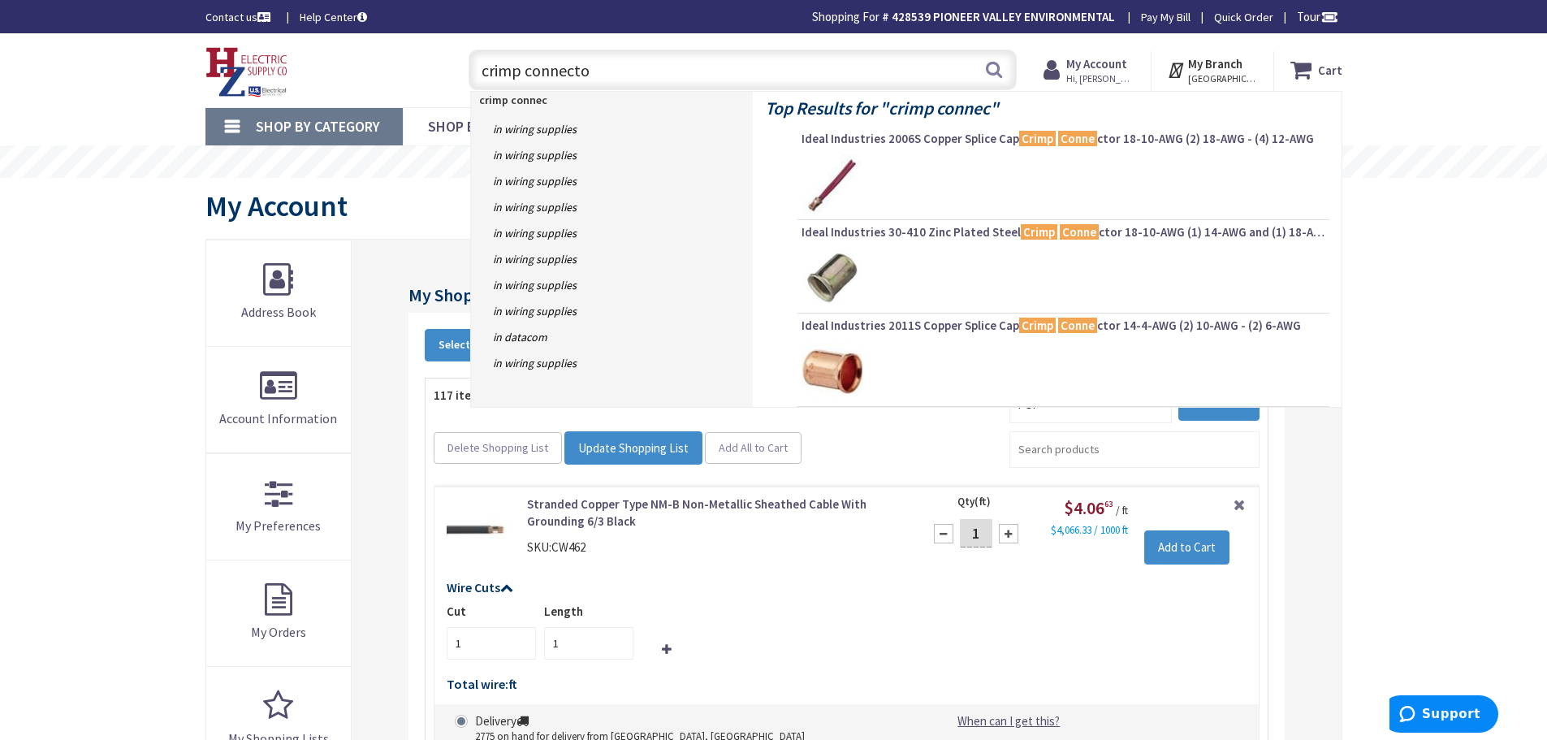
type input "crimp connector"
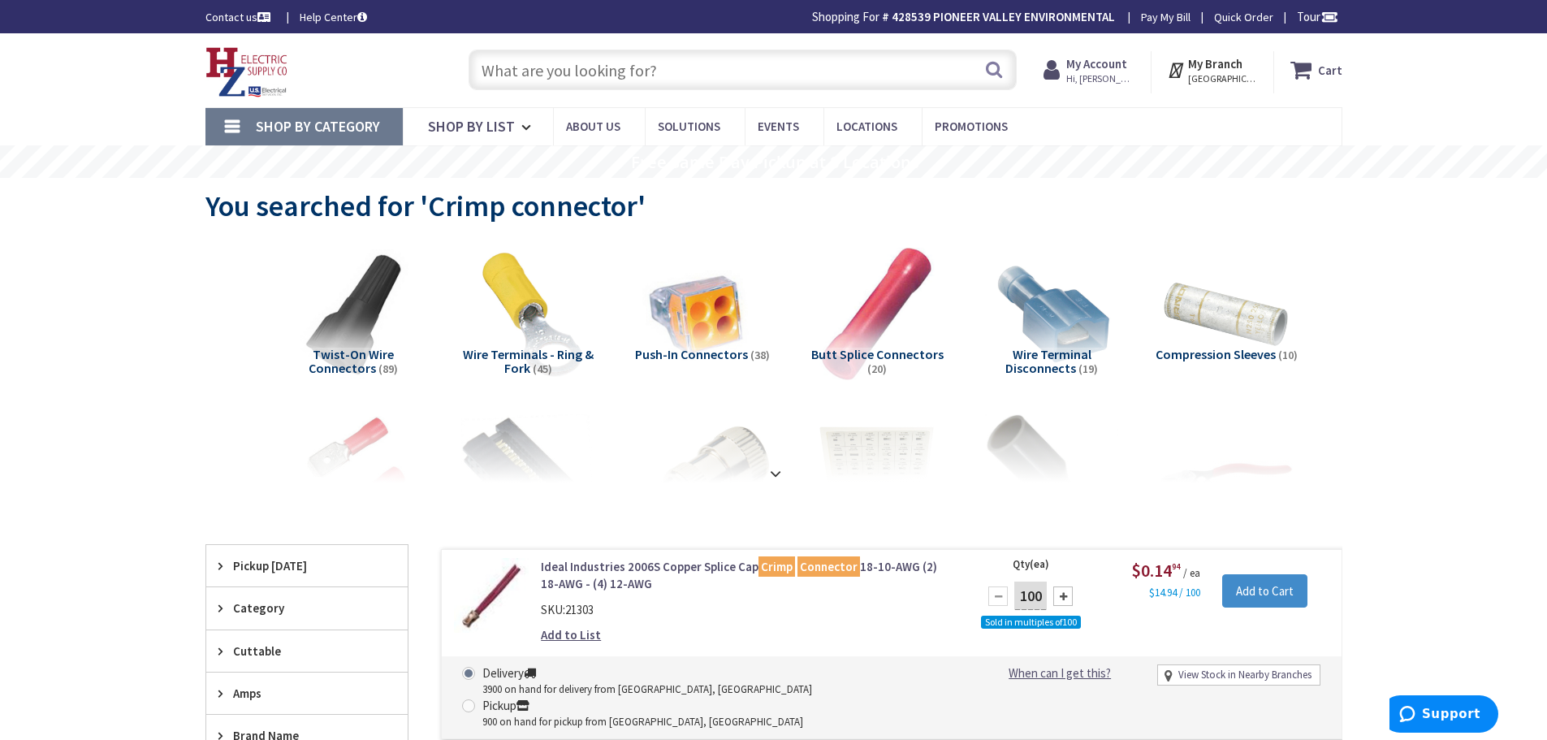
click at [560, 67] on input "text" at bounding box center [743, 70] width 548 height 41
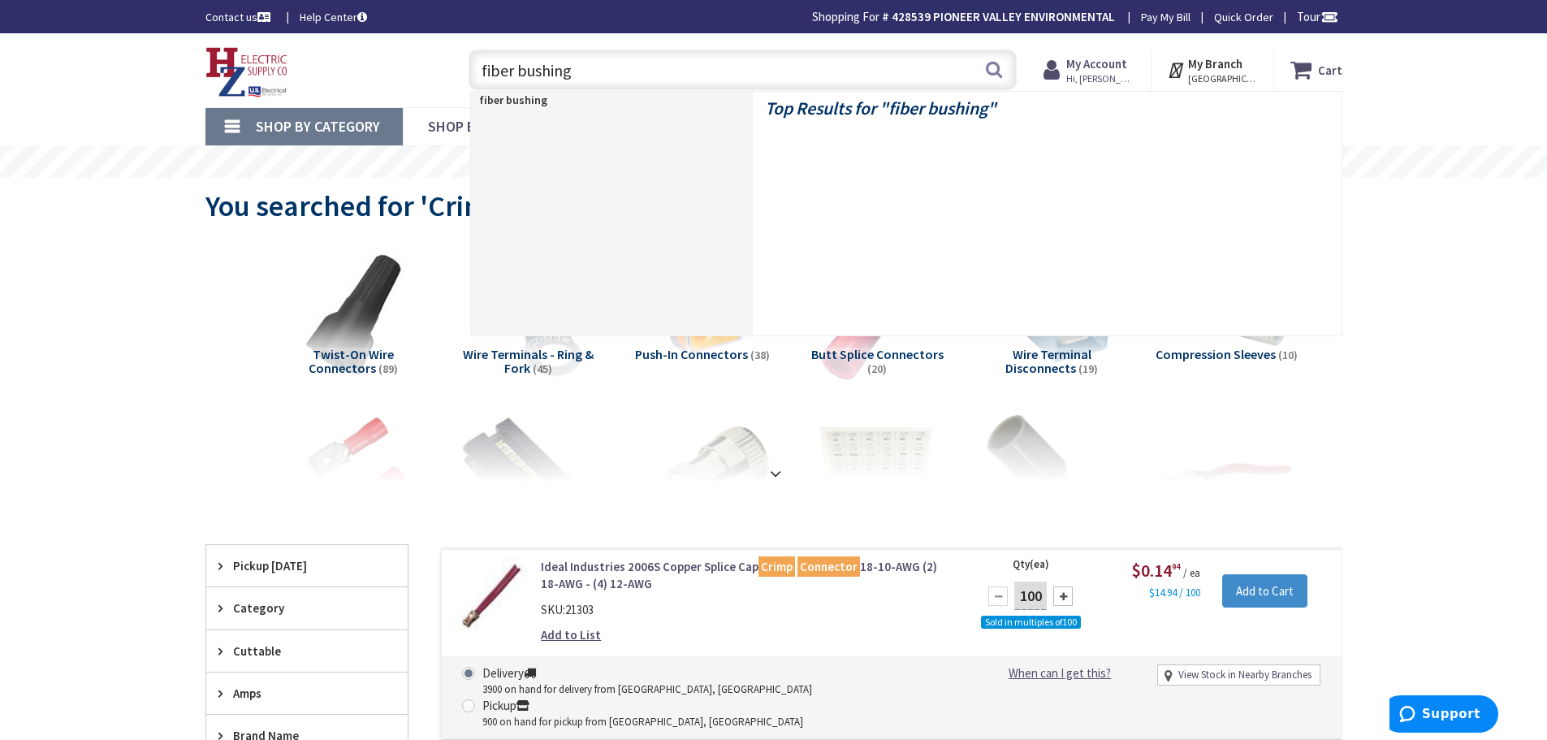
type input "fiber bushings"
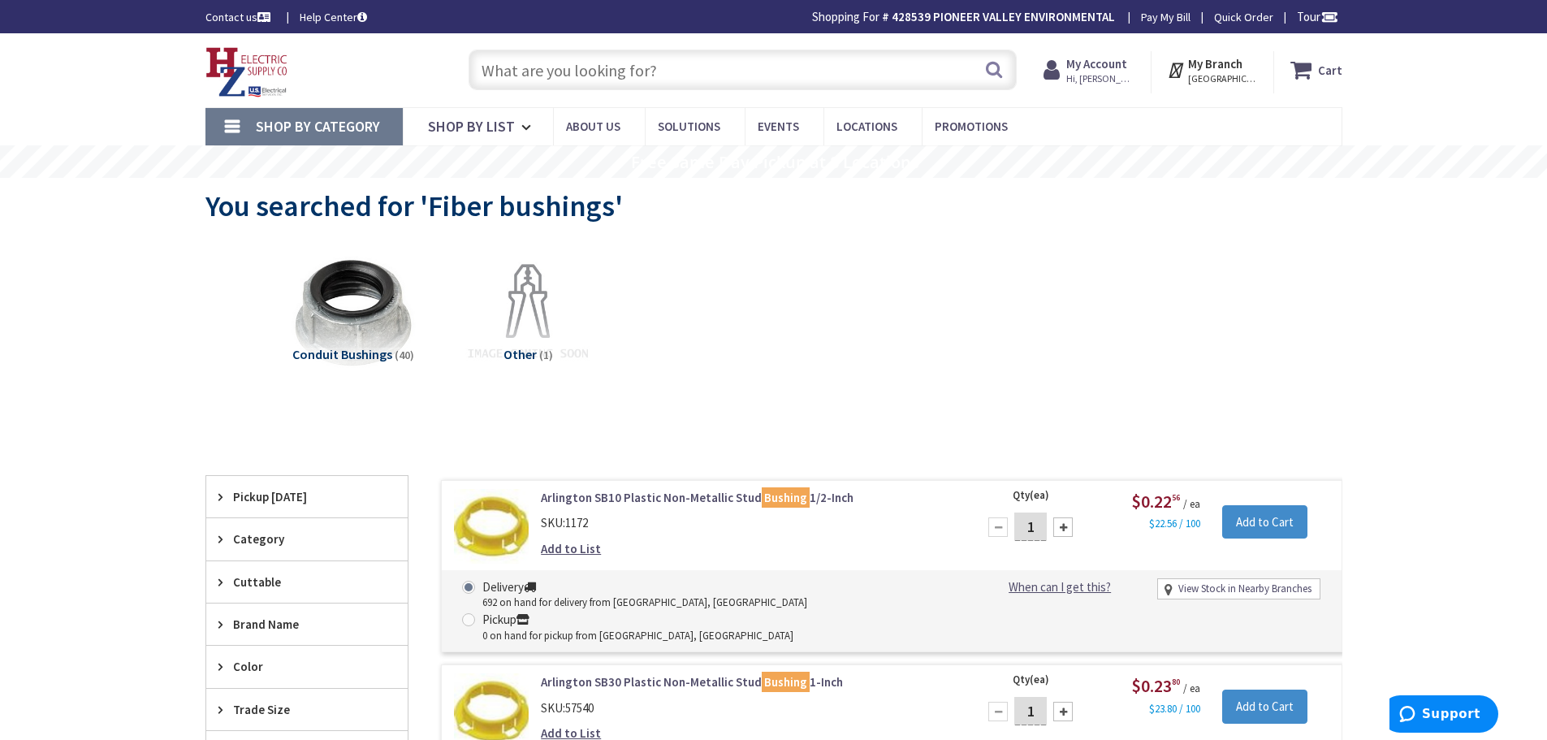
click at [689, 58] on input "text" at bounding box center [743, 70] width 548 height 41
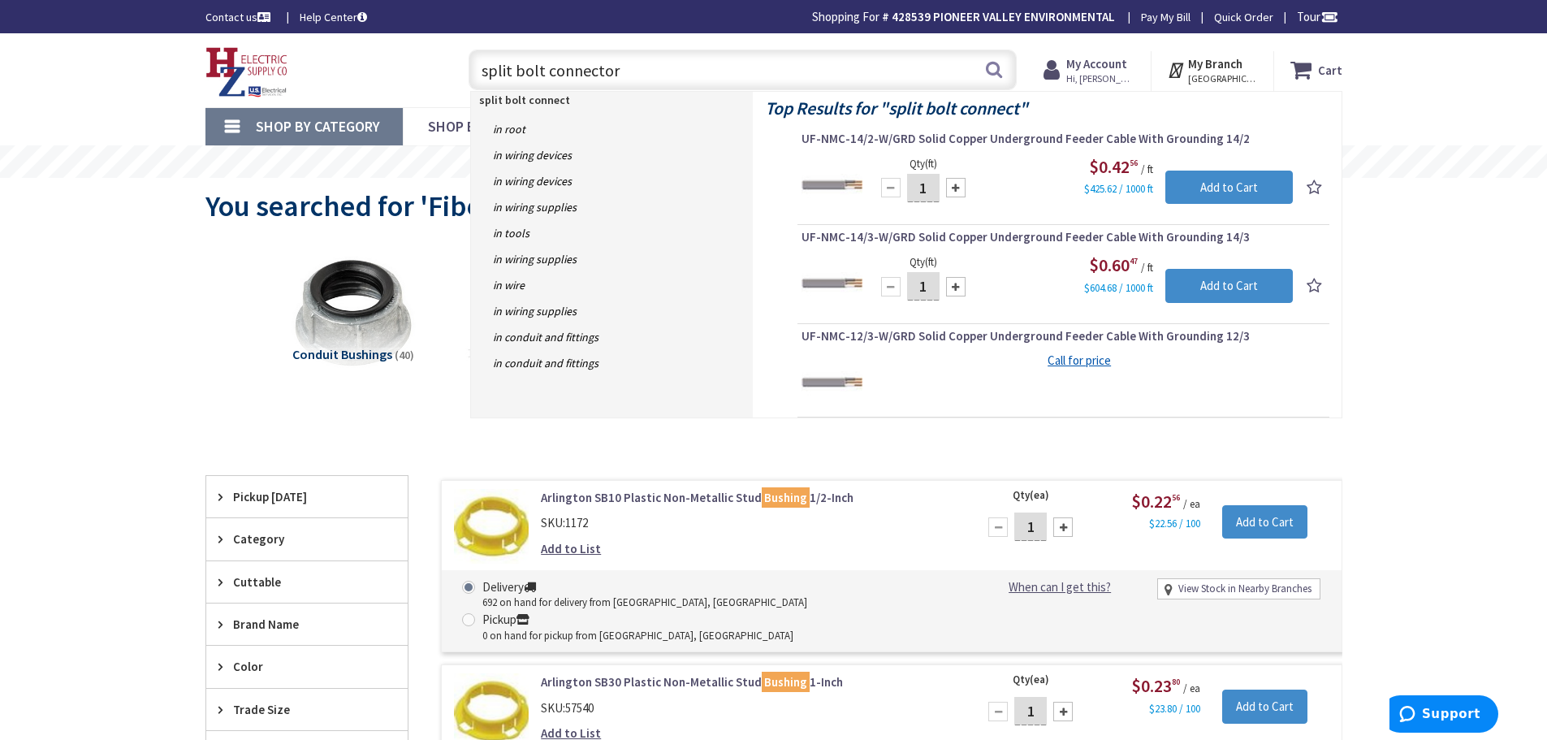
type input "split bolt connectors"
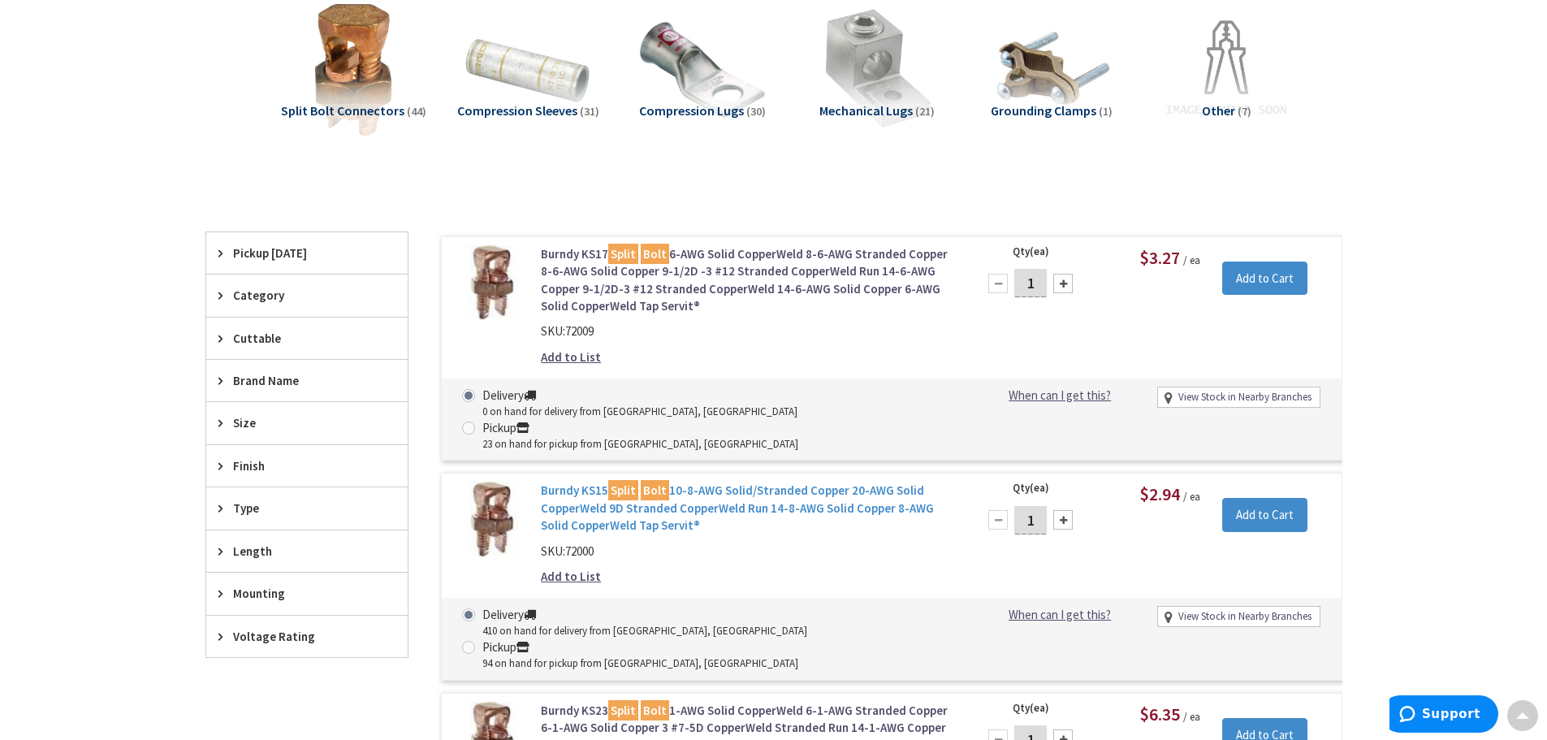
scroll to position [81, 0]
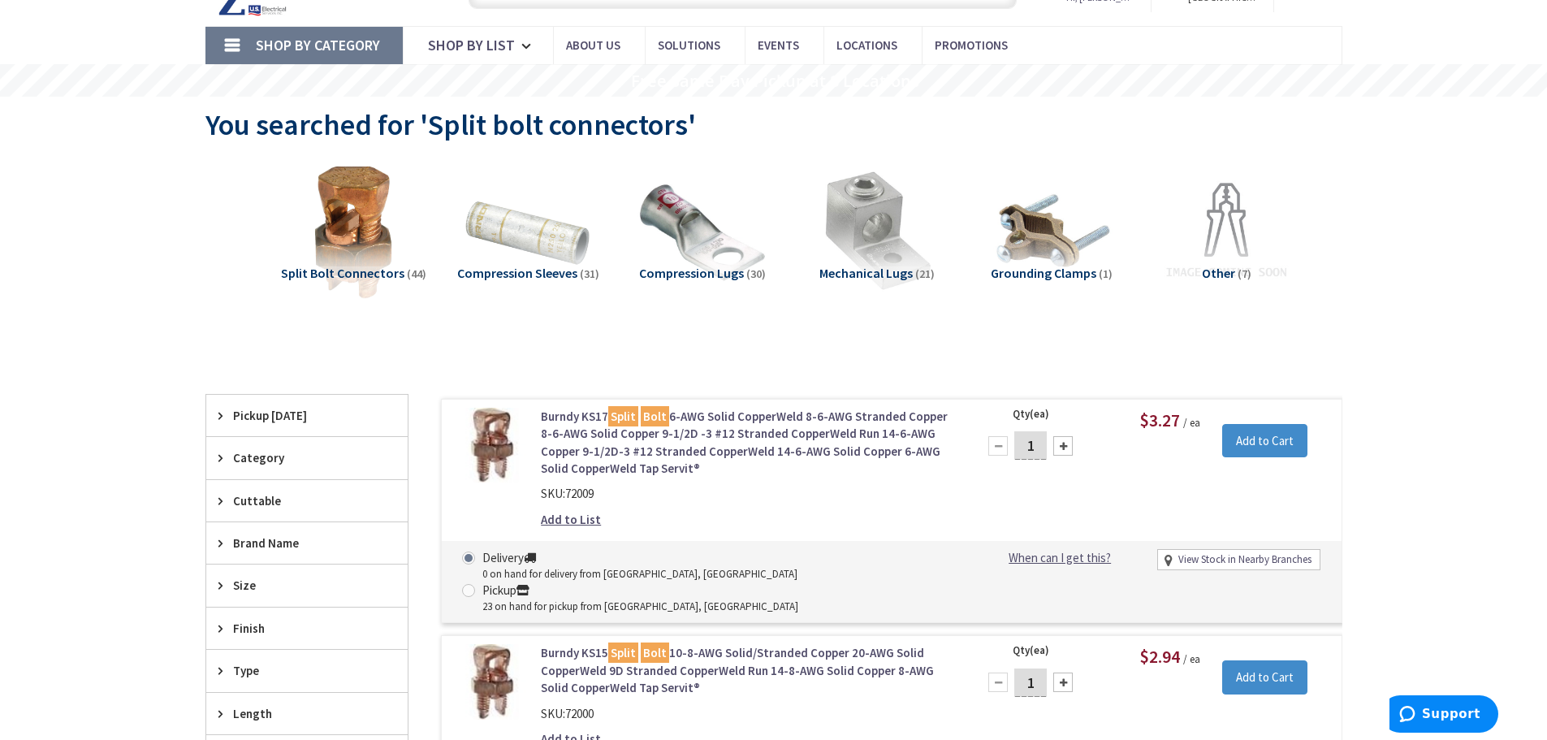
click at [360, 274] on span "Split Bolt Connectors" at bounding box center [342, 273] width 123 height 16
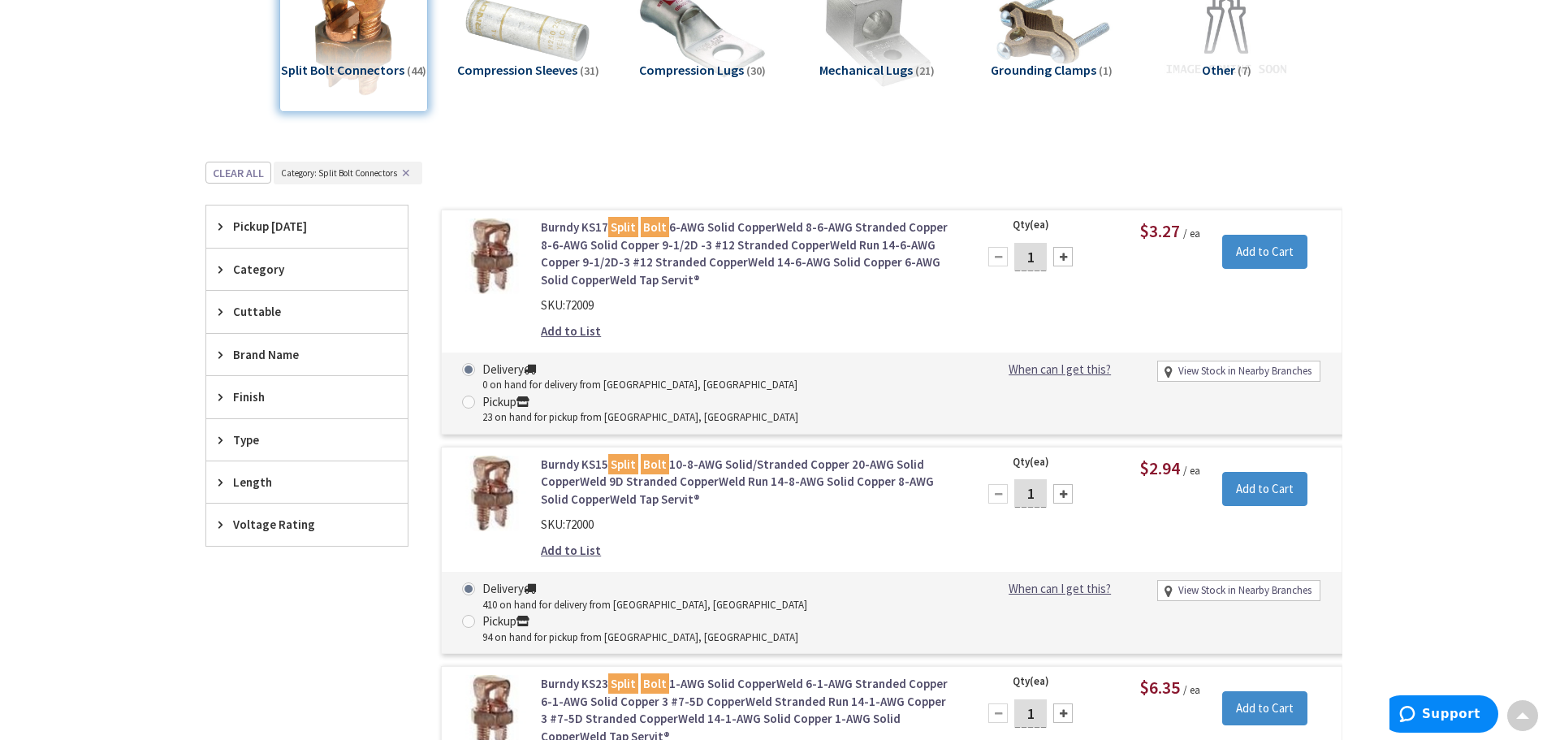
scroll to position [283, 0]
click at [229, 361] on div "Brand Name" at bounding box center [306, 355] width 201 height 41
click at [229, 361] on div "Brand Name" at bounding box center [306, 356] width 201 height 42
click at [233, 442] on span "Type" at bounding box center [299, 440] width 132 height 17
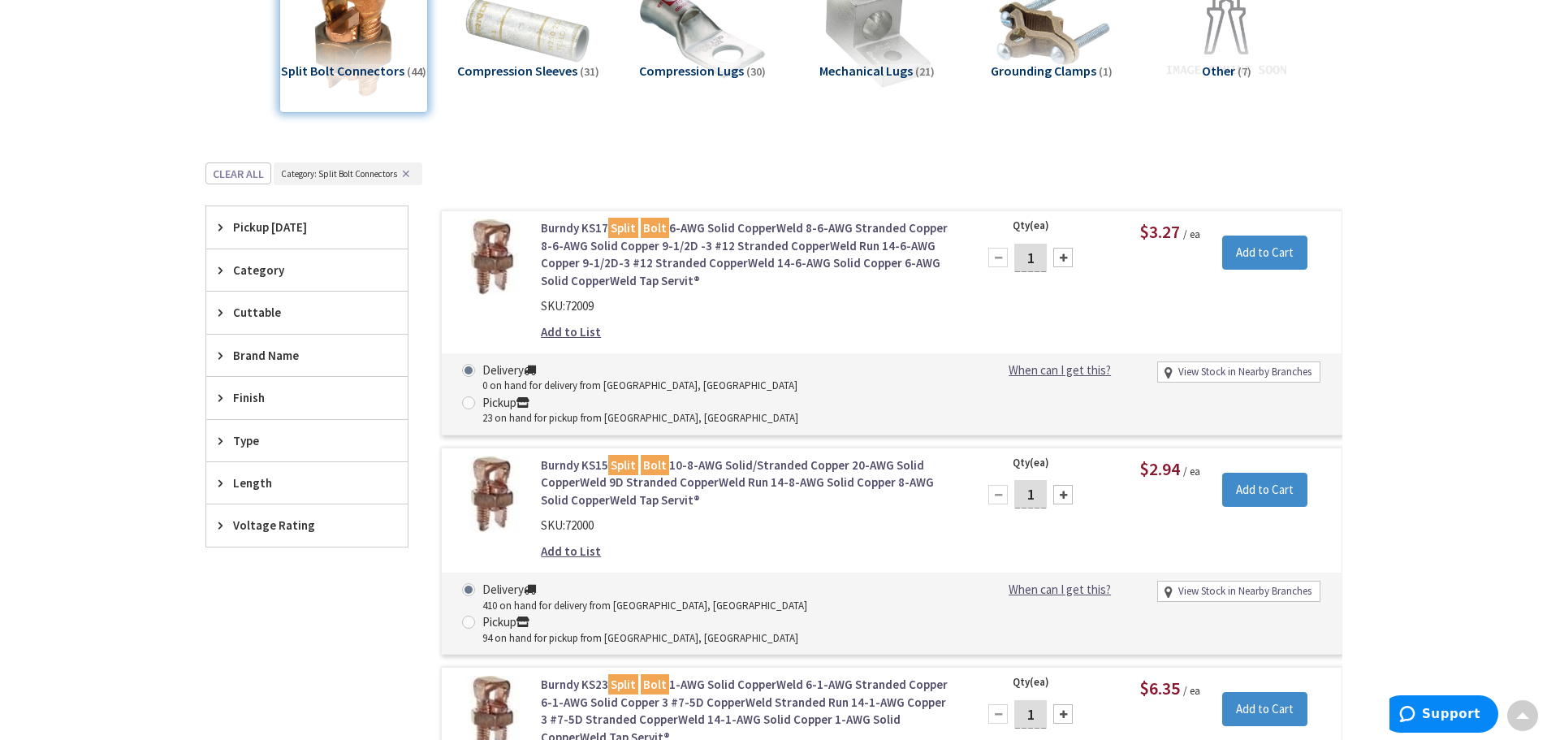
click at [231, 481] on div "Length" at bounding box center [306, 482] width 201 height 41
click at [224, 545] on span "0.85" at bounding box center [306, 543] width 201 height 28
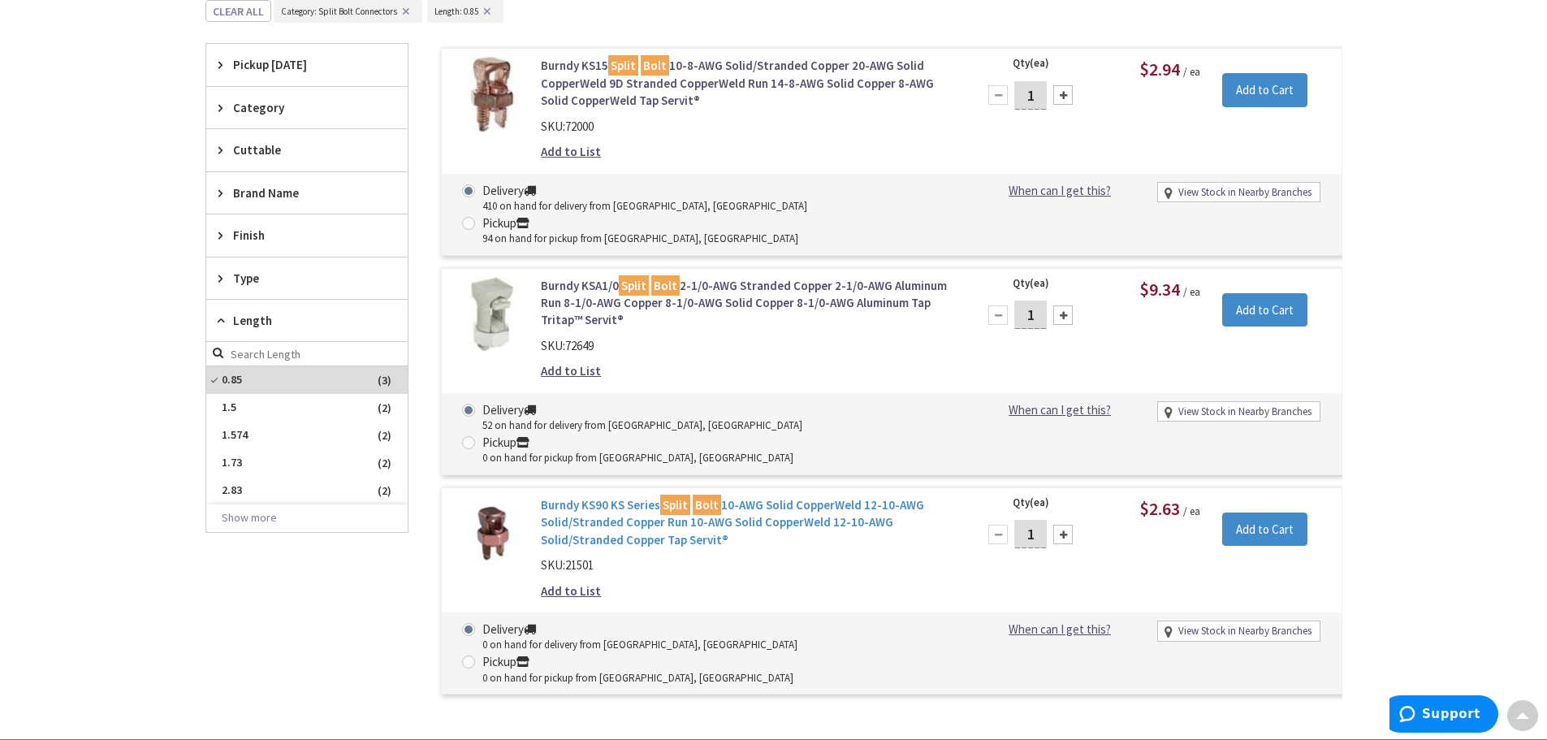
scroll to position [365, 0]
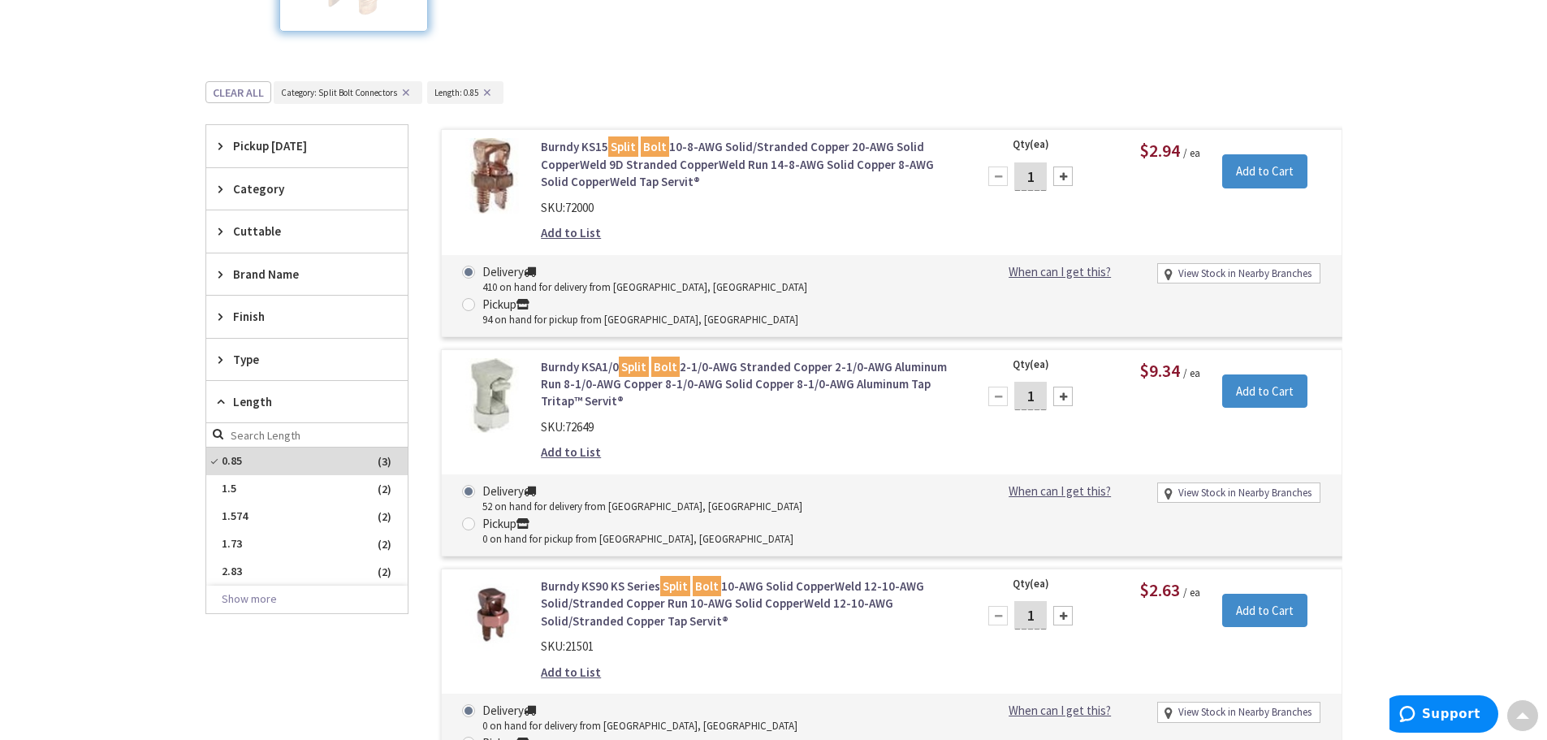
click at [1065, 606] on div at bounding box center [1062, 615] width 19 height 19
type input "3"
click at [1264, 594] on input "Add to Cart" at bounding box center [1264, 611] width 85 height 34
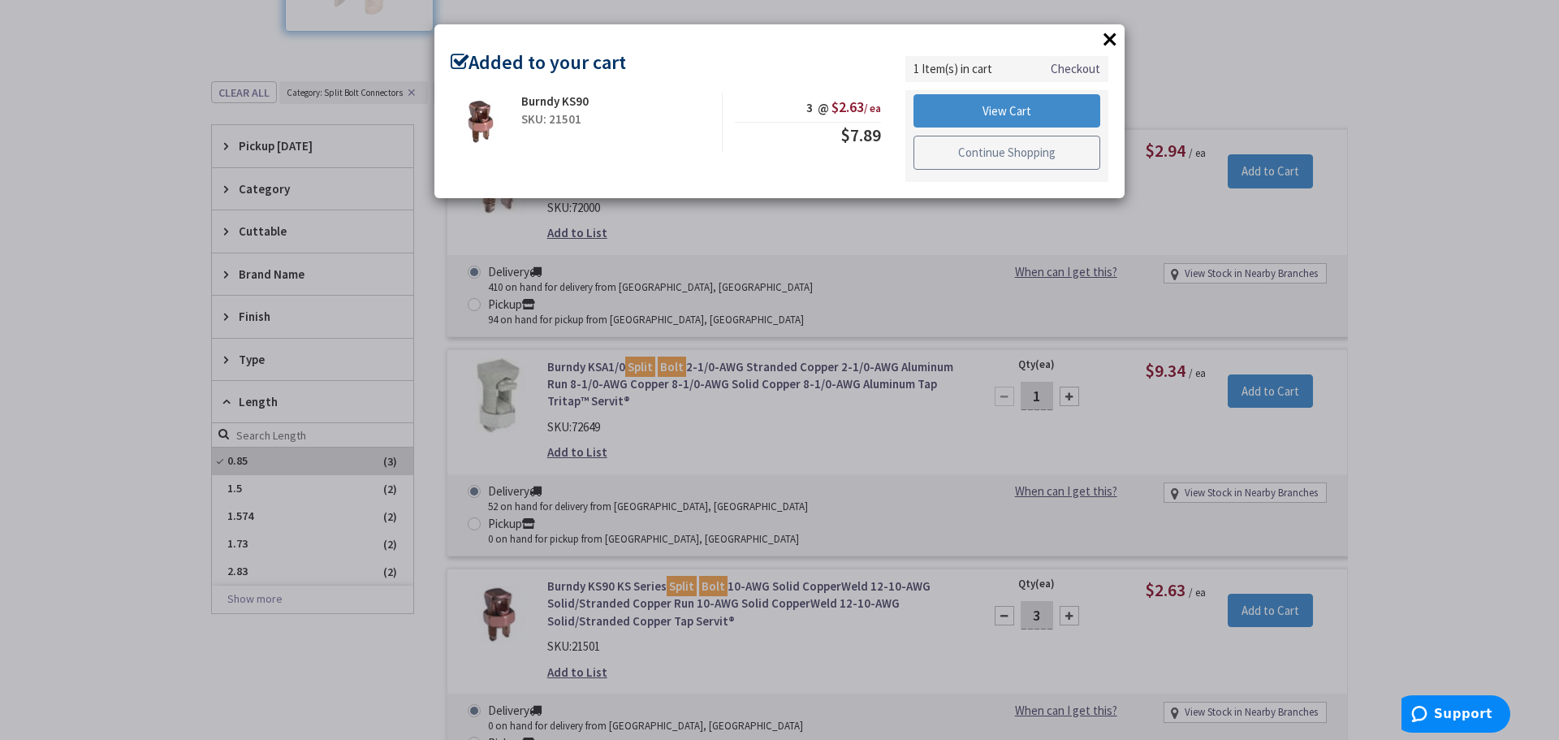
click at [1003, 151] on link "Continue Shopping" at bounding box center [1007, 153] width 187 height 34
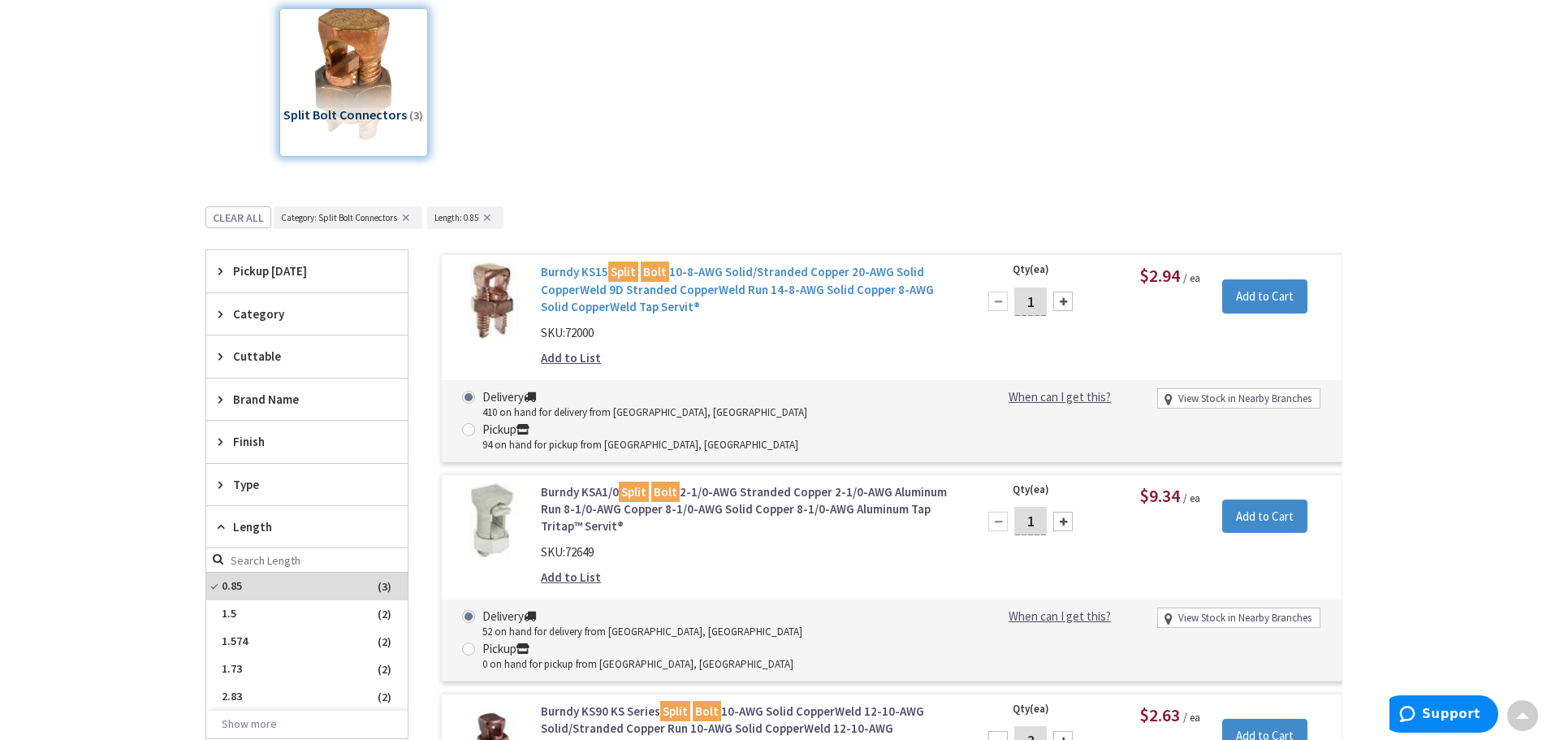
scroll to position [0, 0]
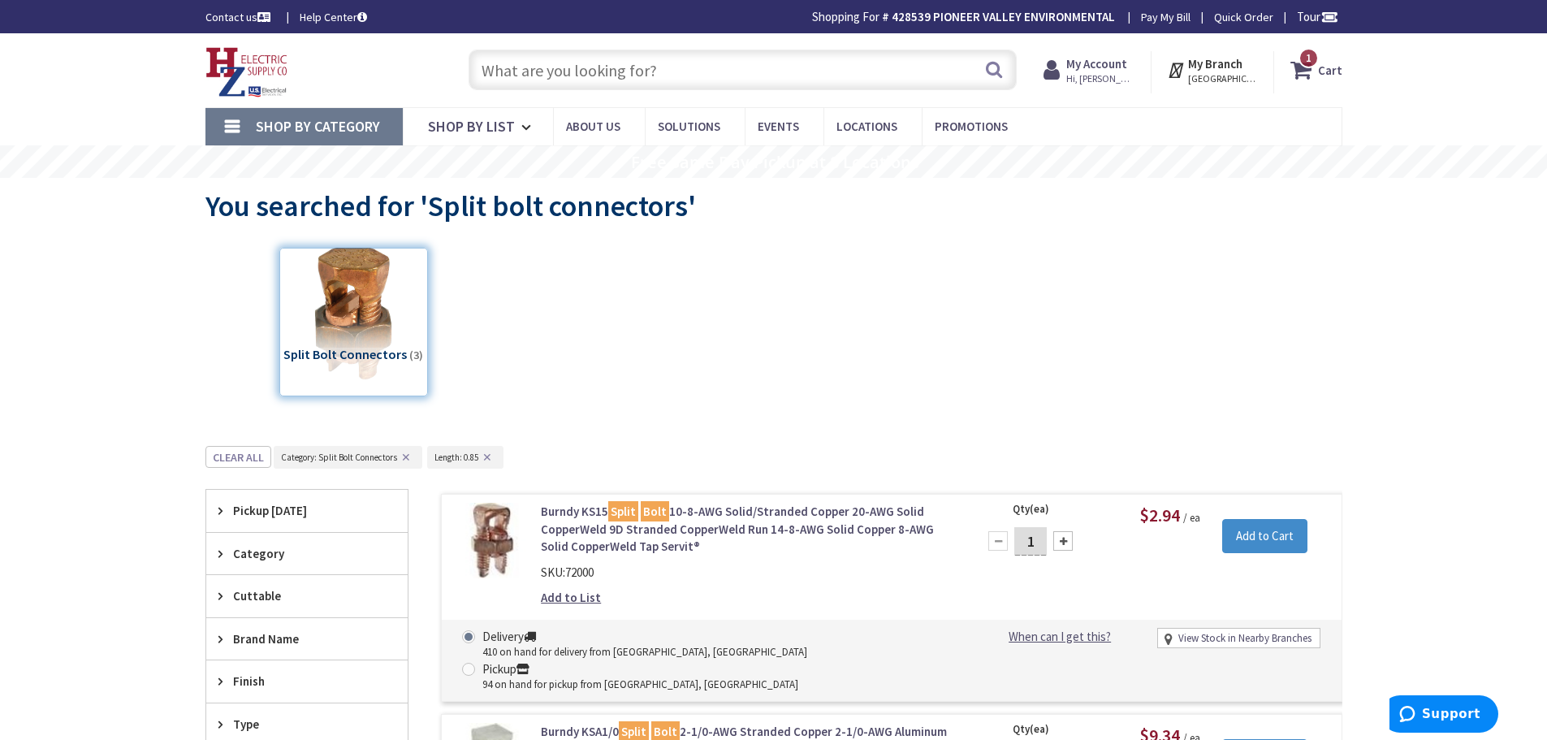
click at [630, 72] on input "text" at bounding box center [743, 70] width 548 height 41
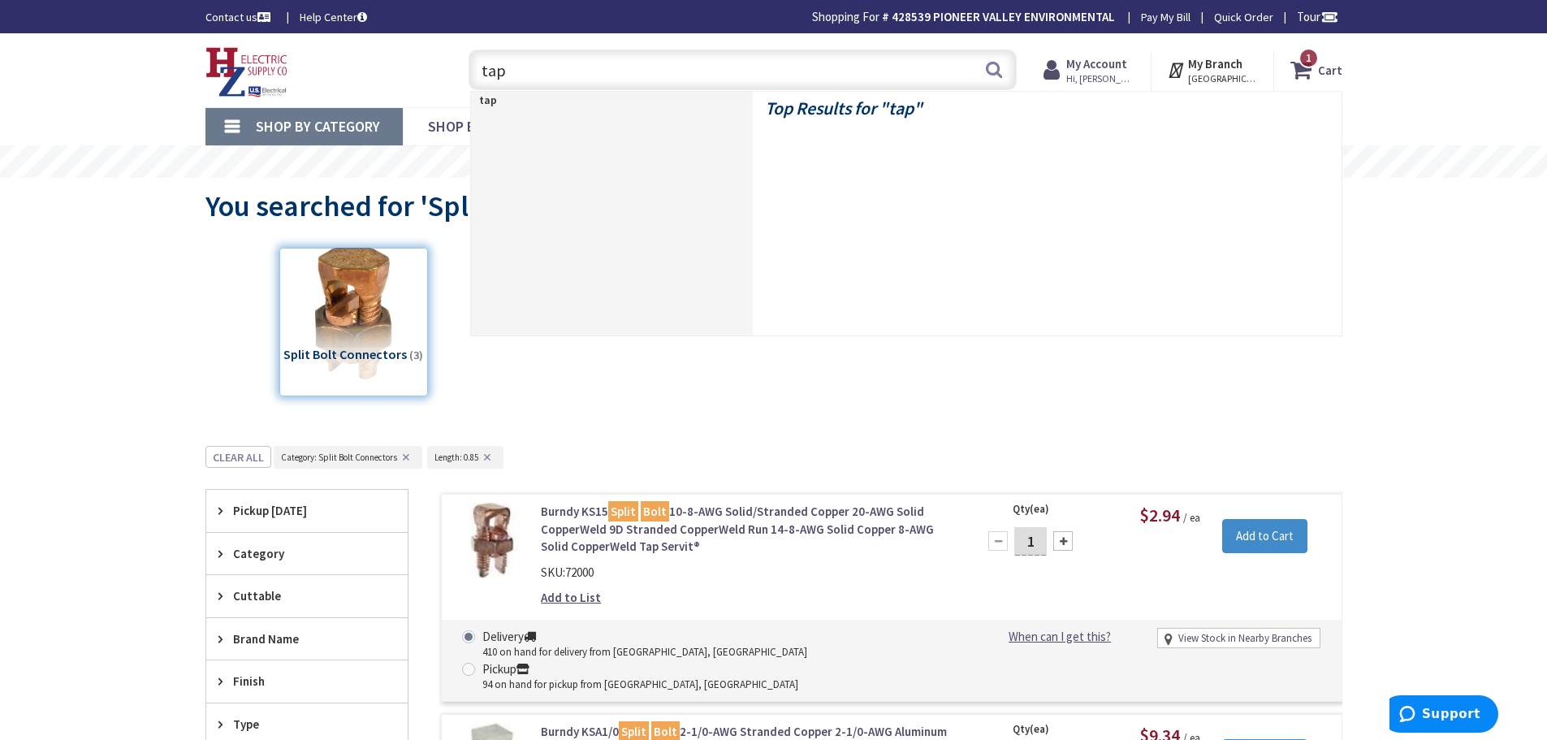
type input "tape"
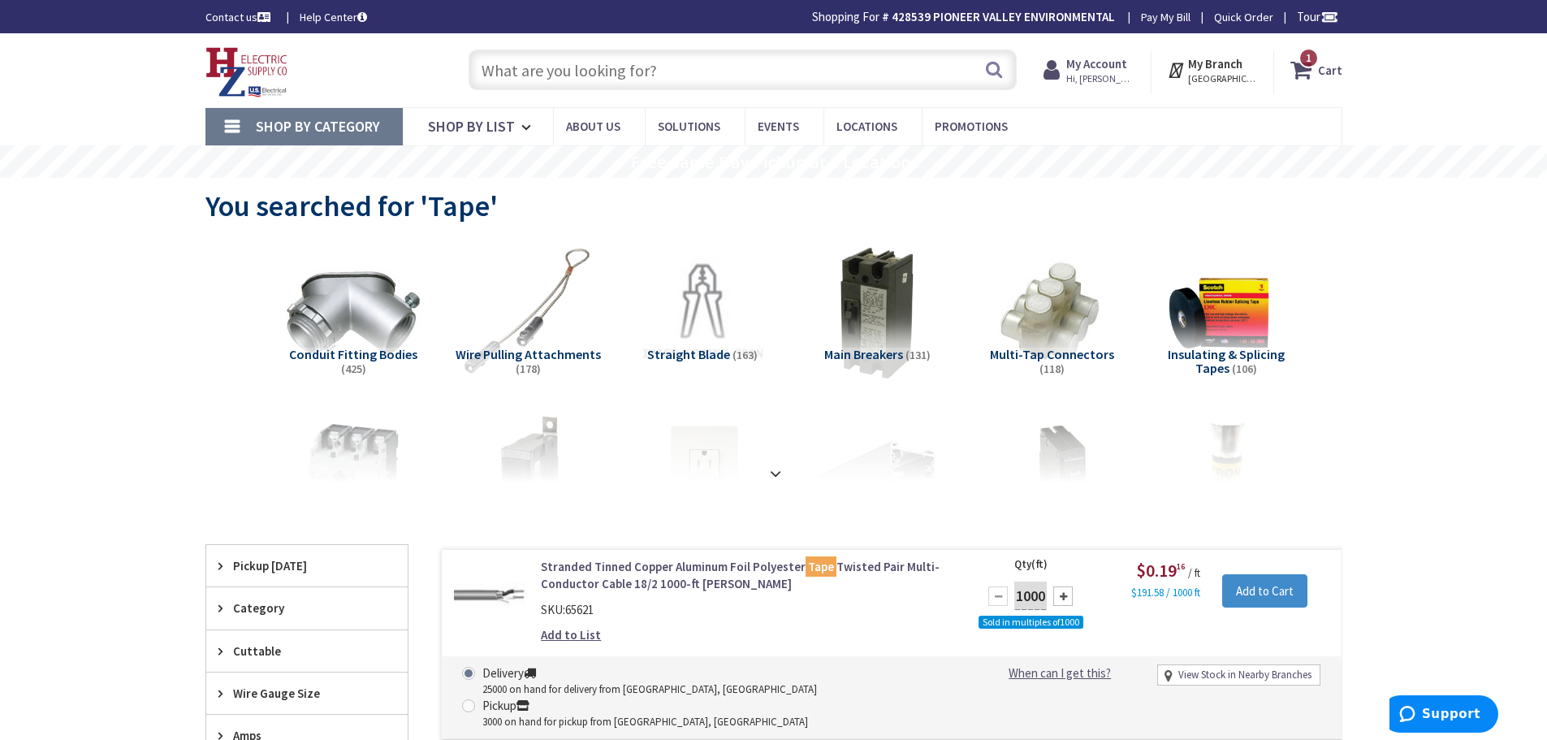
click at [1213, 365] on span "Insulating & Splicing Tapes" at bounding box center [1226, 361] width 117 height 31
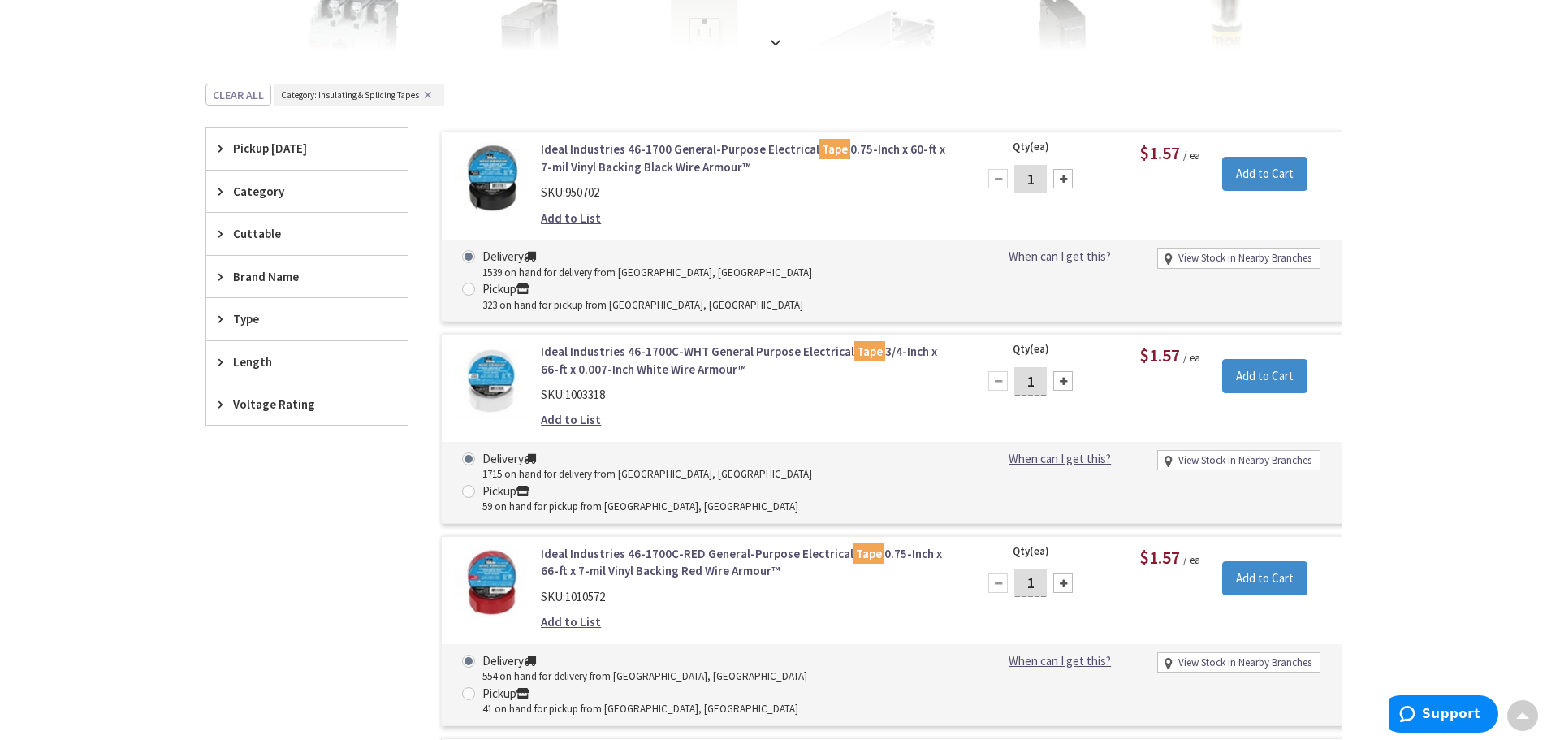
scroll to position [352, 0]
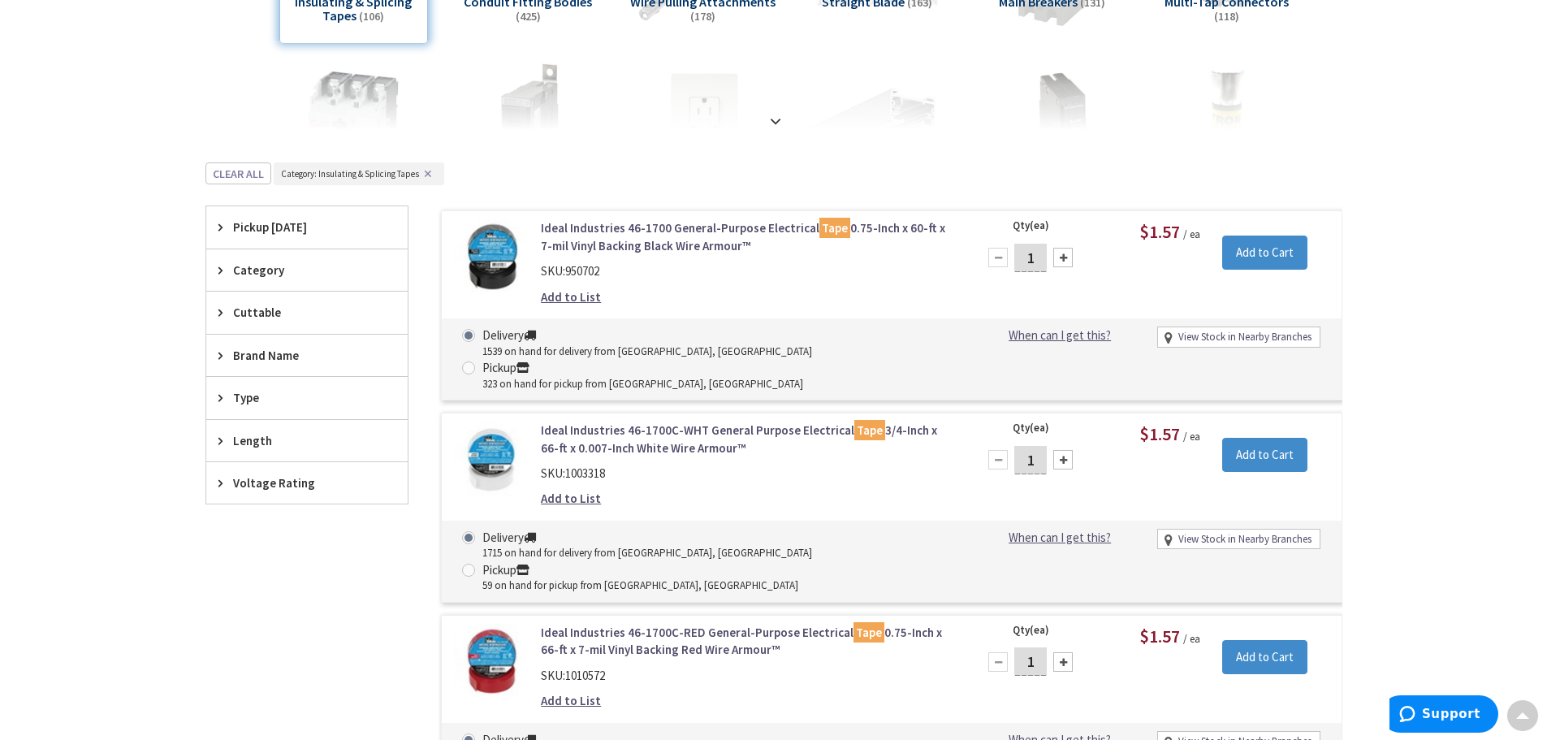
click at [222, 402] on icon at bounding box center [224, 397] width 12 height 12
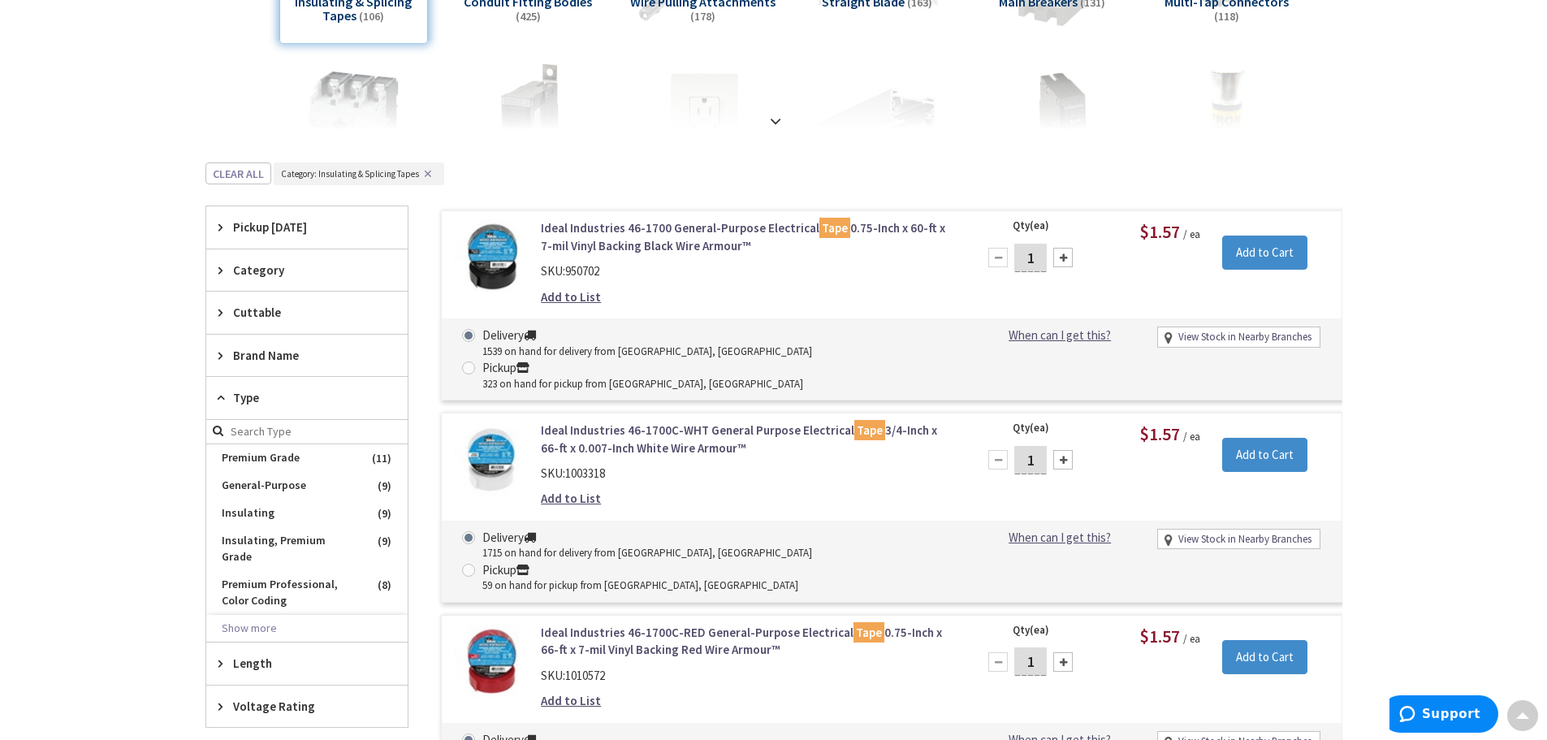
click at [222, 402] on icon at bounding box center [224, 397] width 12 height 12
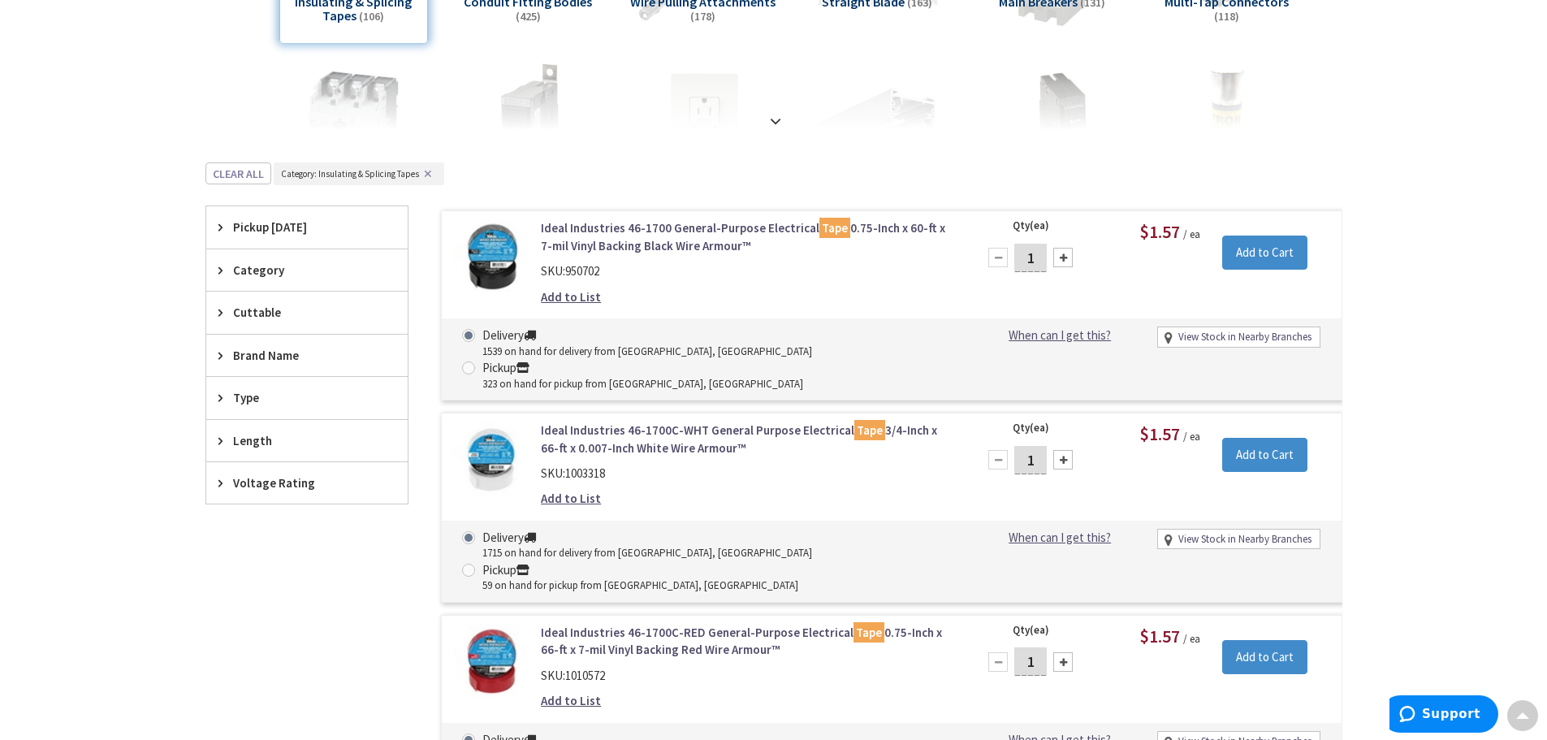
click at [217, 425] on div "Length" at bounding box center [306, 440] width 201 height 41
click at [221, 431] on div "Length" at bounding box center [306, 441] width 201 height 42
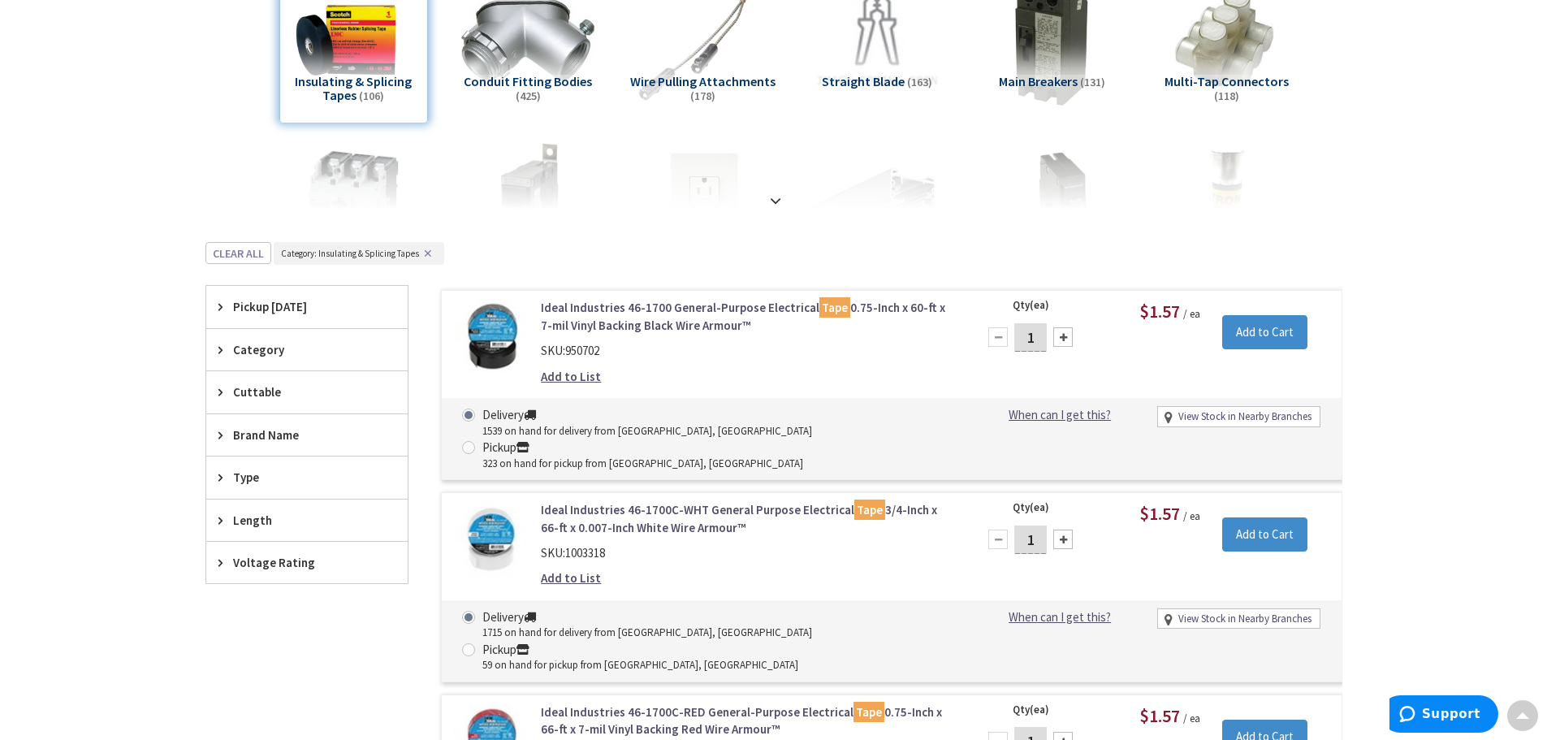
scroll to position [271, 0]
click at [222, 485] on icon at bounding box center [224, 479] width 12 height 12
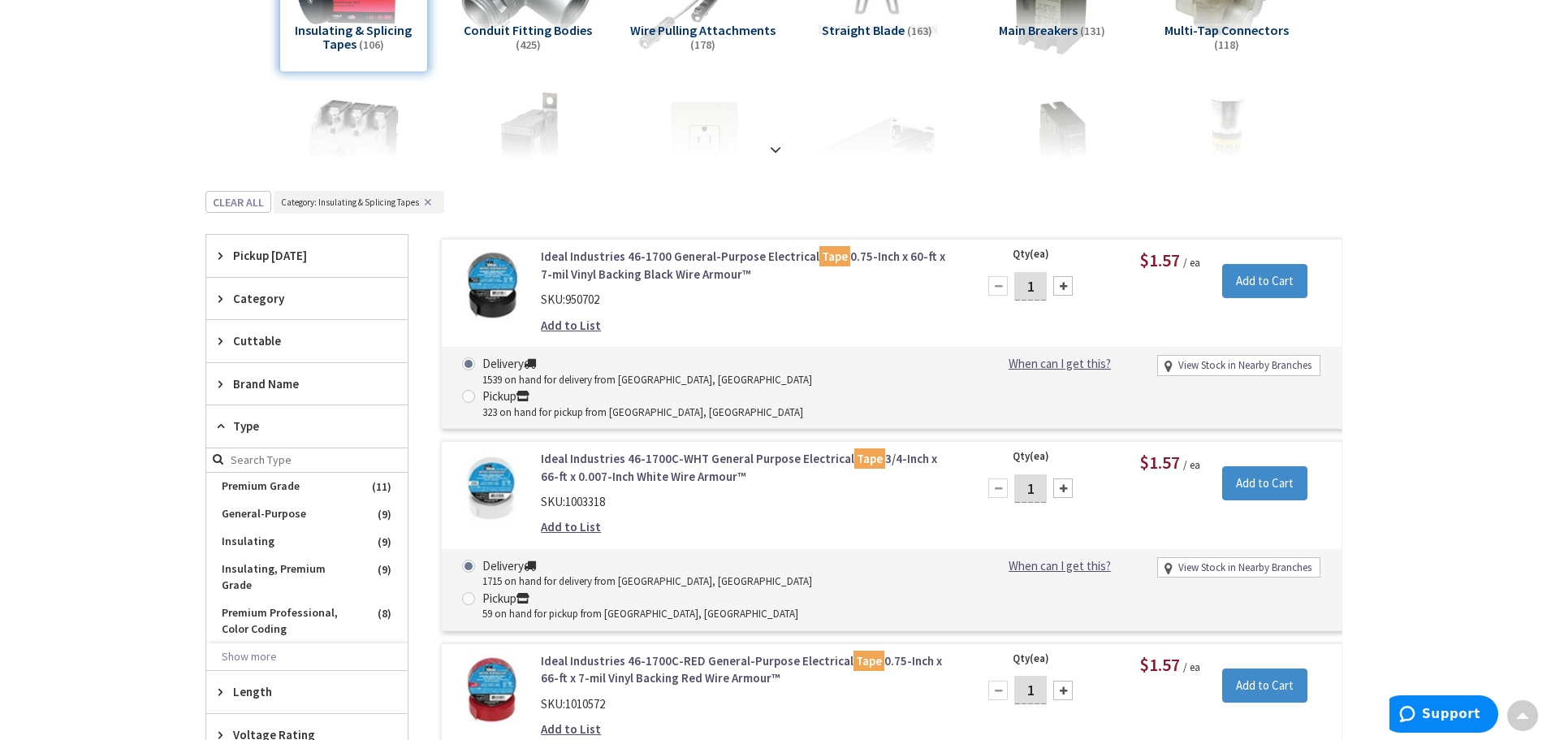
scroll to position [352, 0]
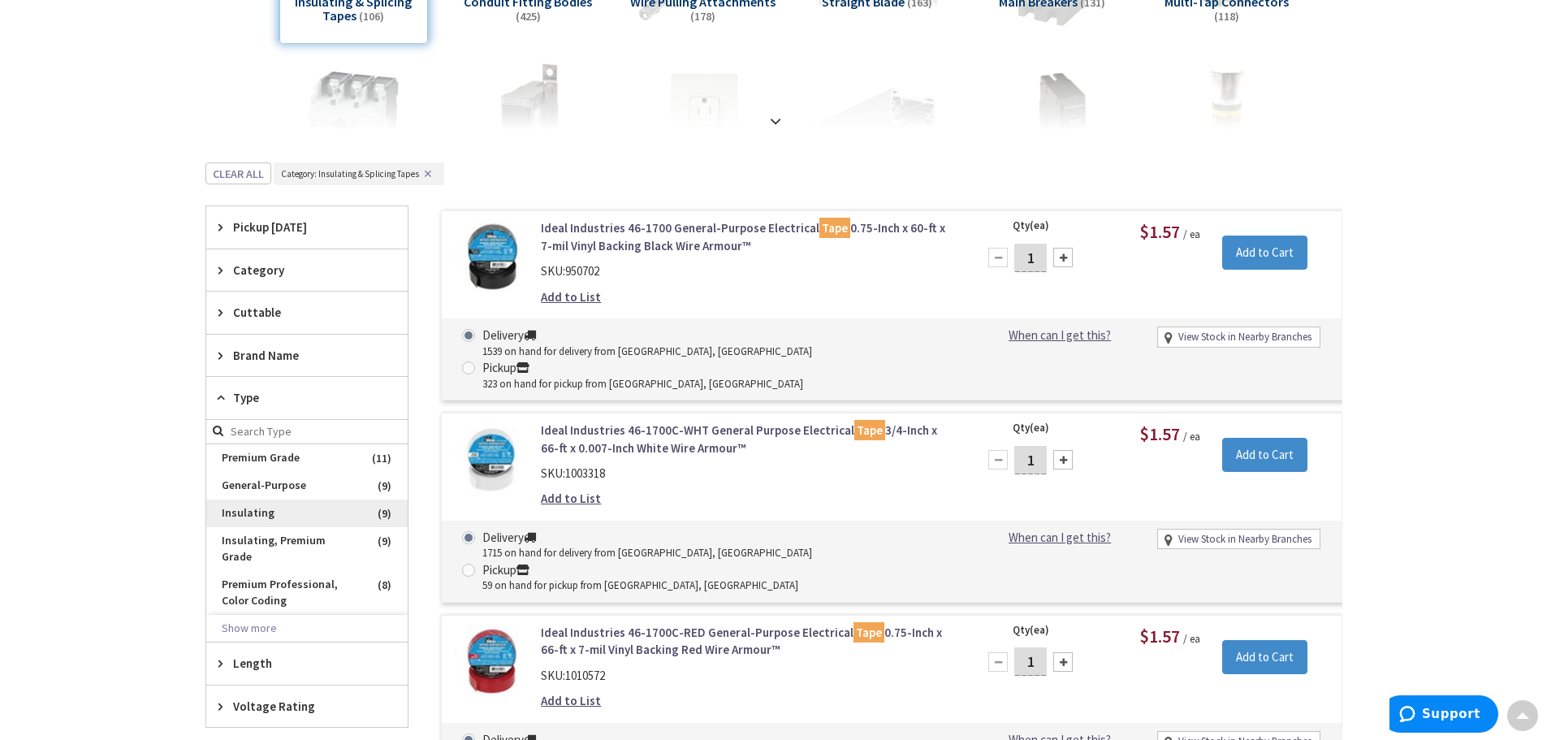
click at [296, 513] on span "Insulating" at bounding box center [306, 513] width 201 height 28
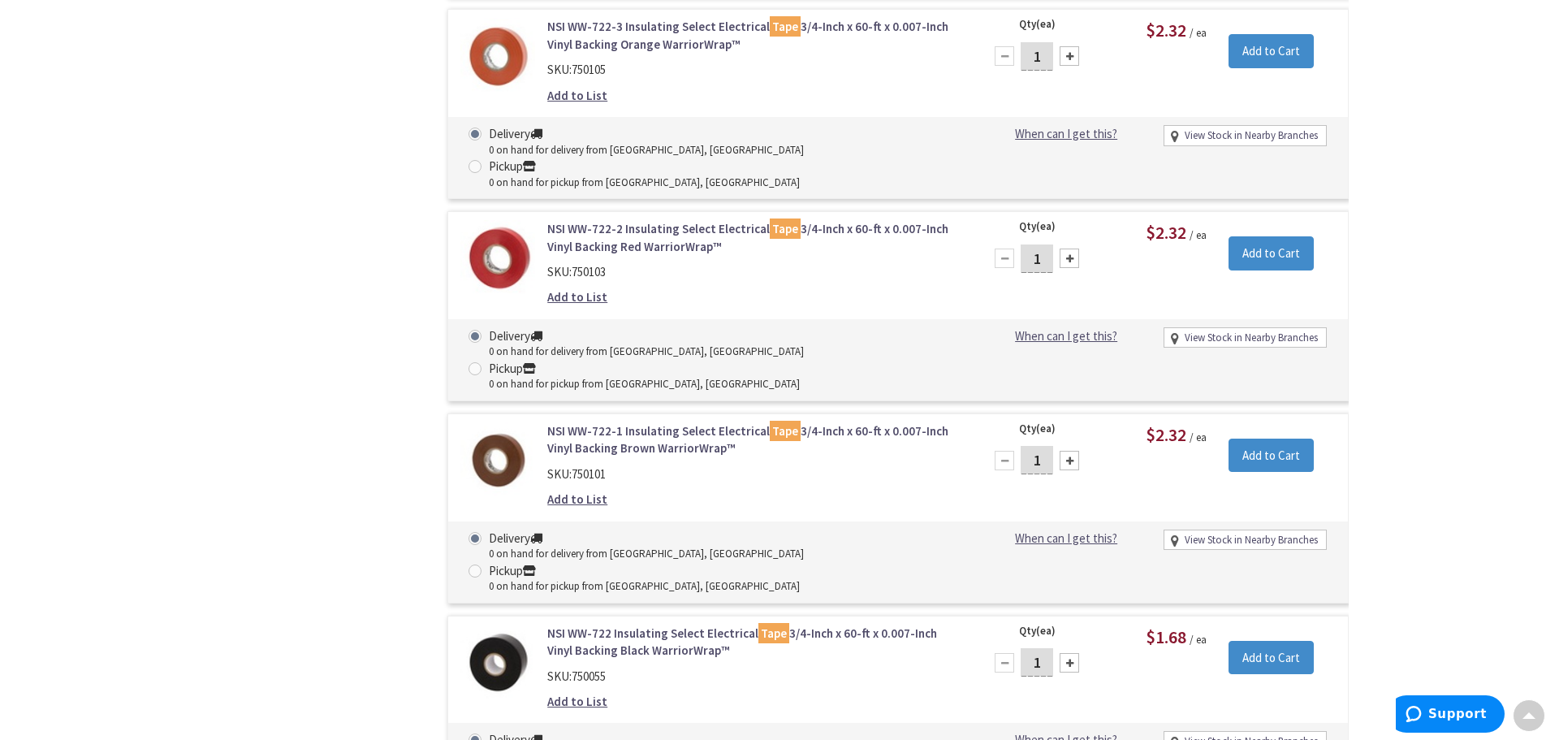
scroll to position [1408, 0]
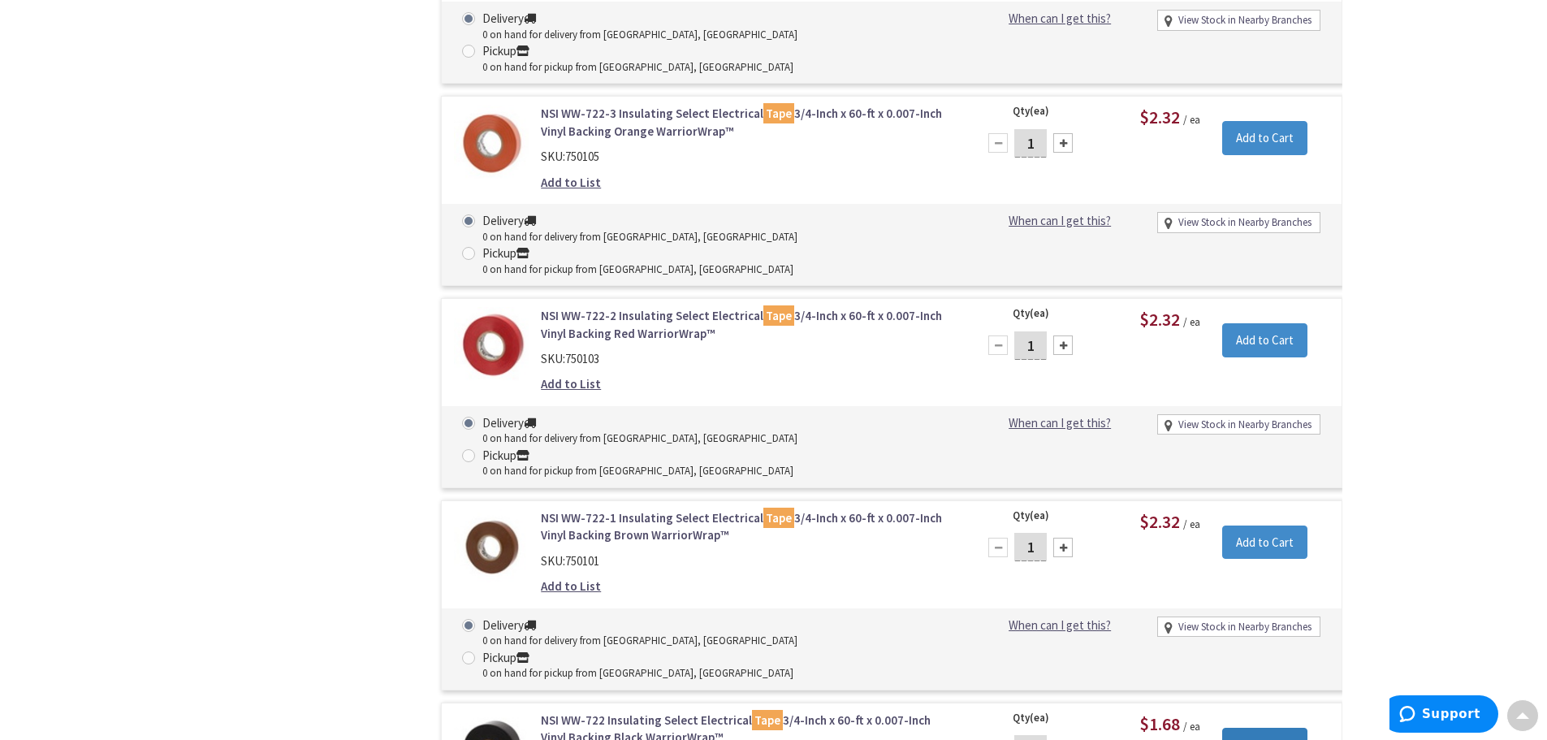
click at [1286, 728] on input "Add to Cart" at bounding box center [1264, 745] width 85 height 34
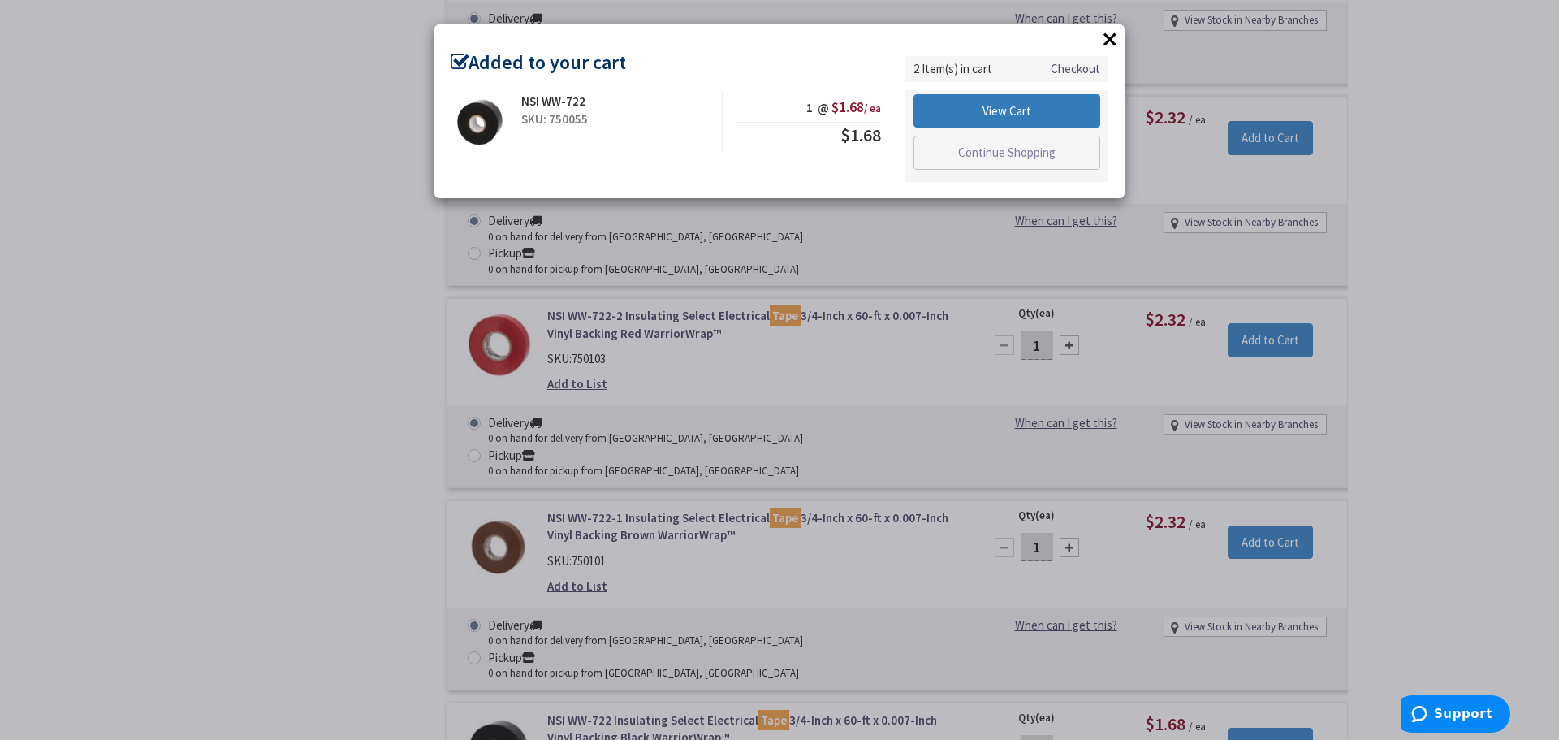
click at [1065, 118] on link "View Cart" at bounding box center [1007, 111] width 187 height 34
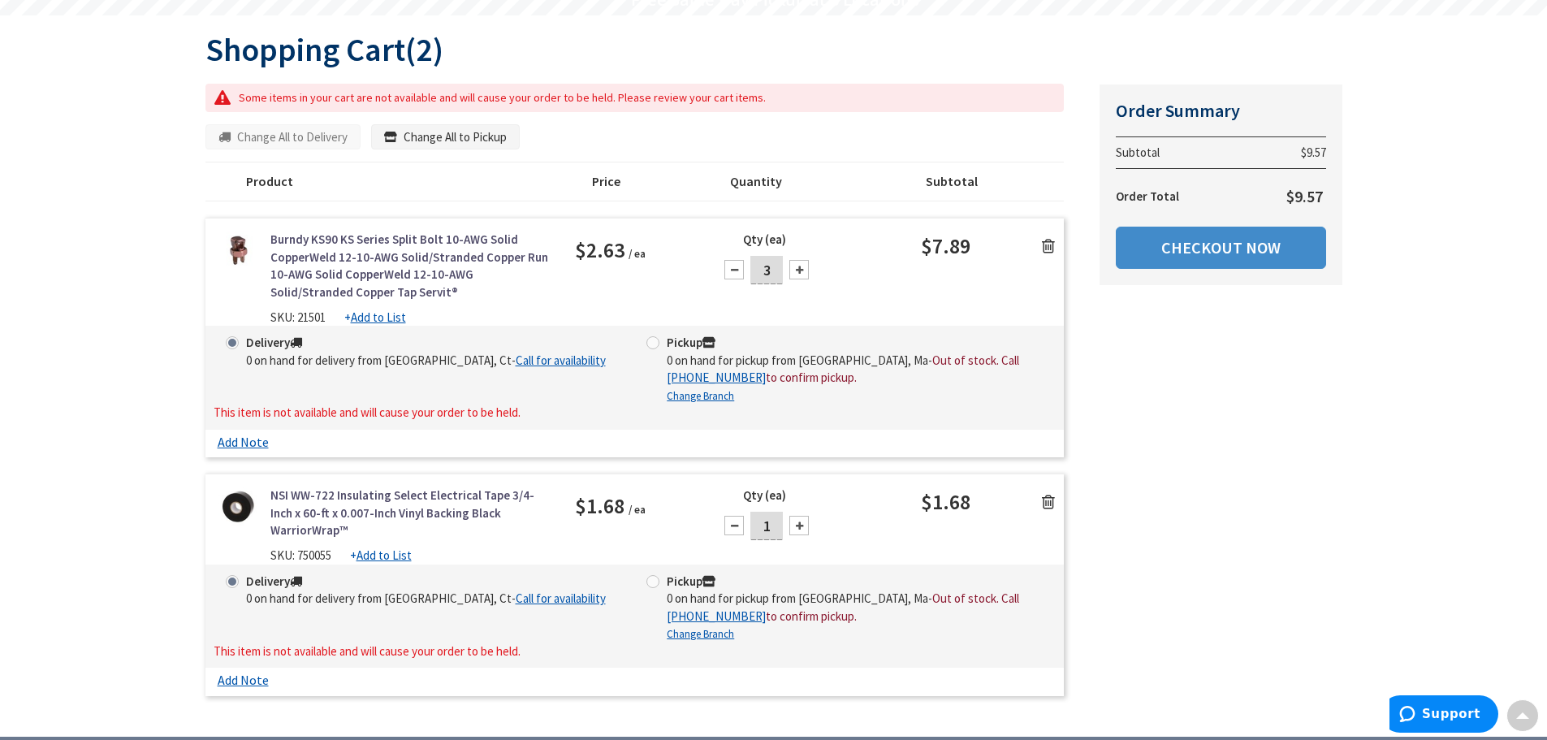
scroll to position [325, 0]
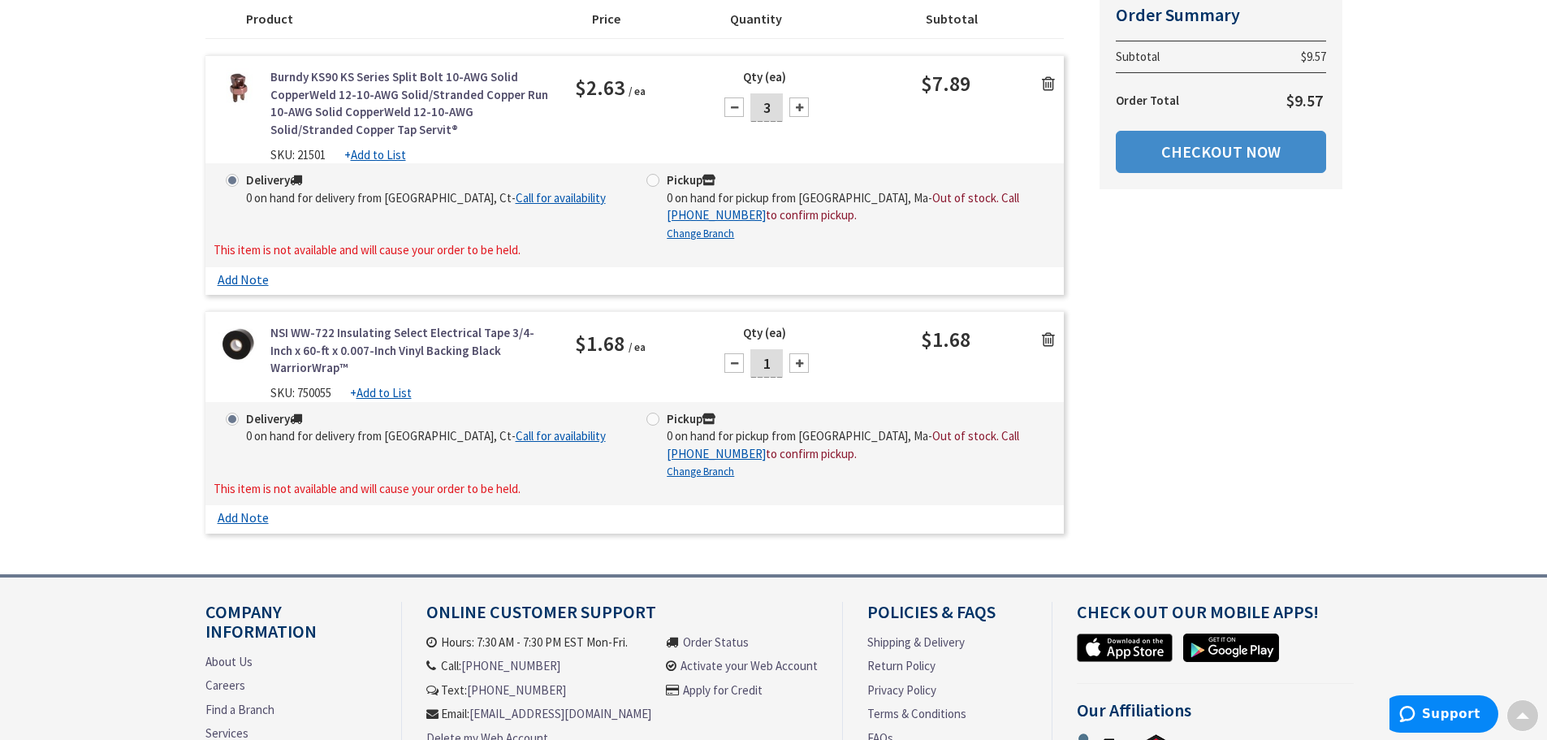
click at [1049, 337] on icon at bounding box center [1048, 339] width 13 height 16
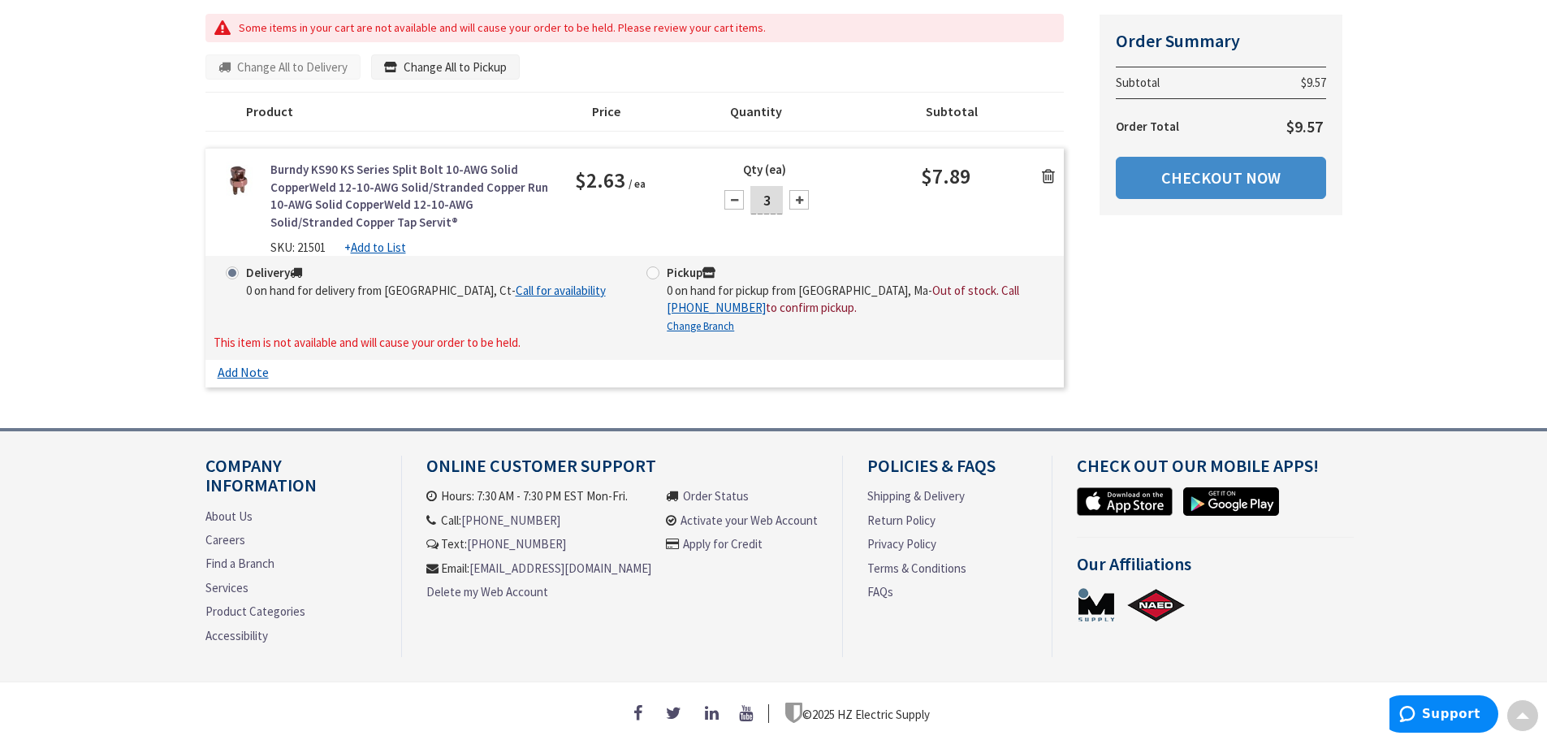
scroll to position [158, 0]
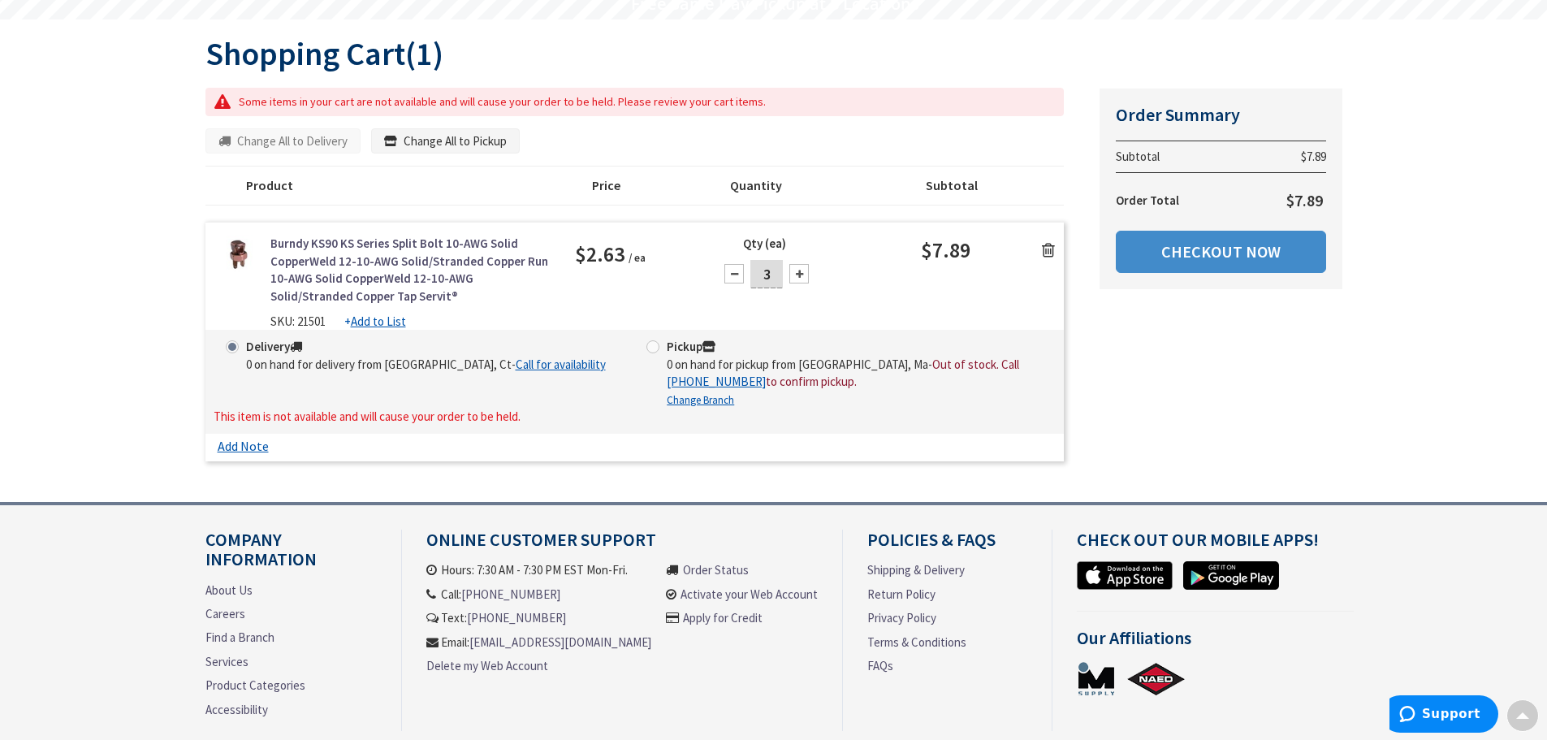
click at [1045, 249] on icon at bounding box center [1048, 250] width 13 height 16
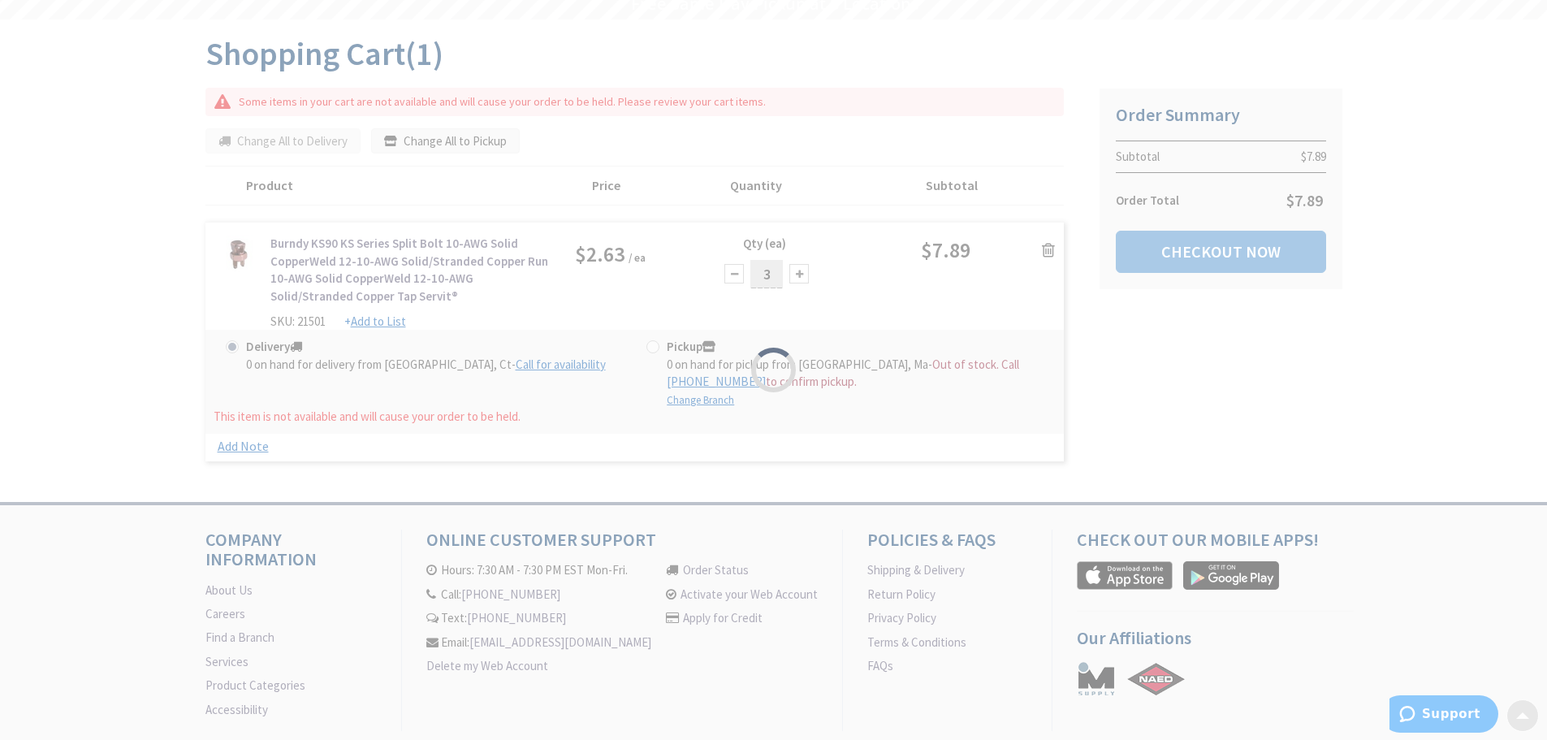
scroll to position [142, 0]
